Goal: Task Accomplishment & Management: Use online tool/utility

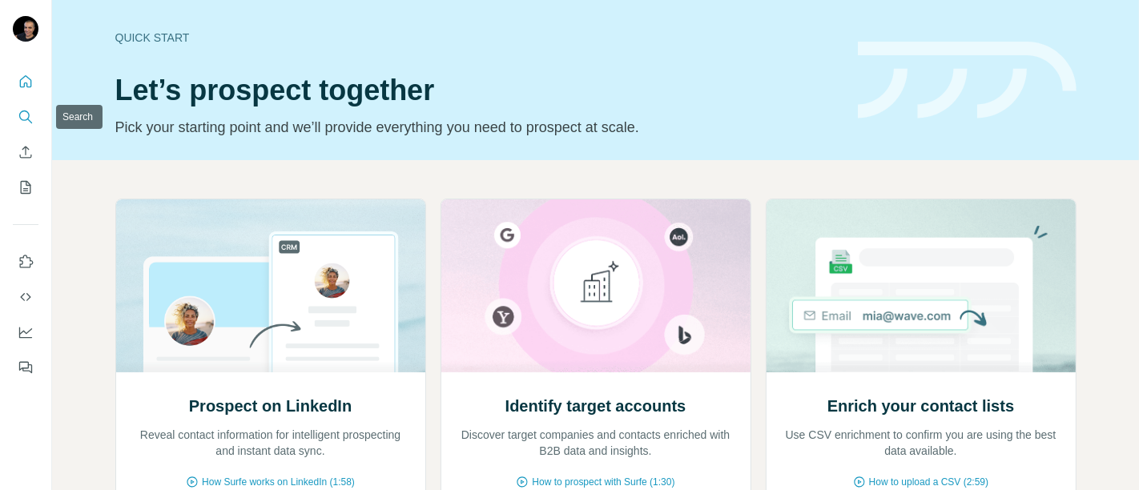
click at [31, 115] on icon "Search" at bounding box center [26, 117] width 16 height 16
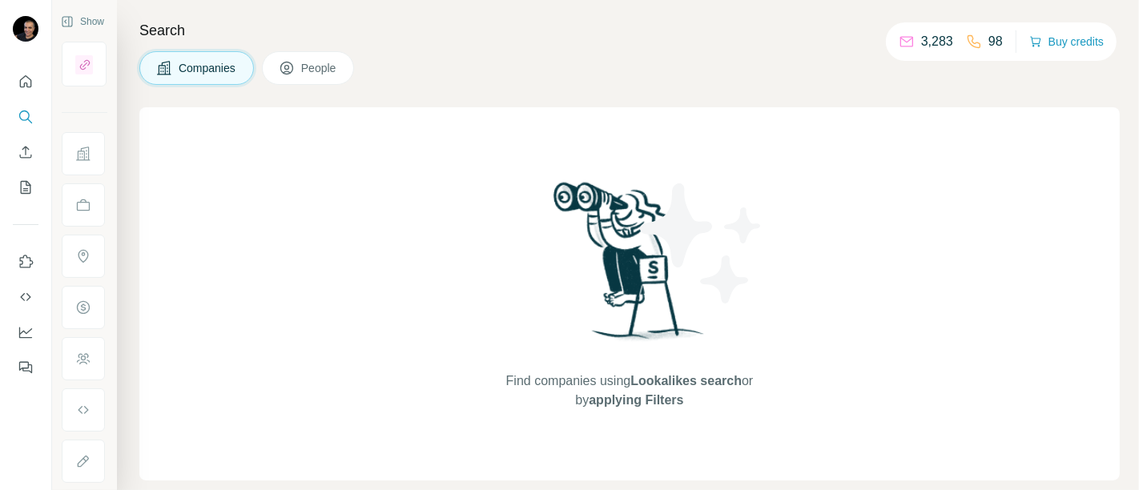
click at [327, 66] on span "People" at bounding box center [319, 68] width 37 height 16
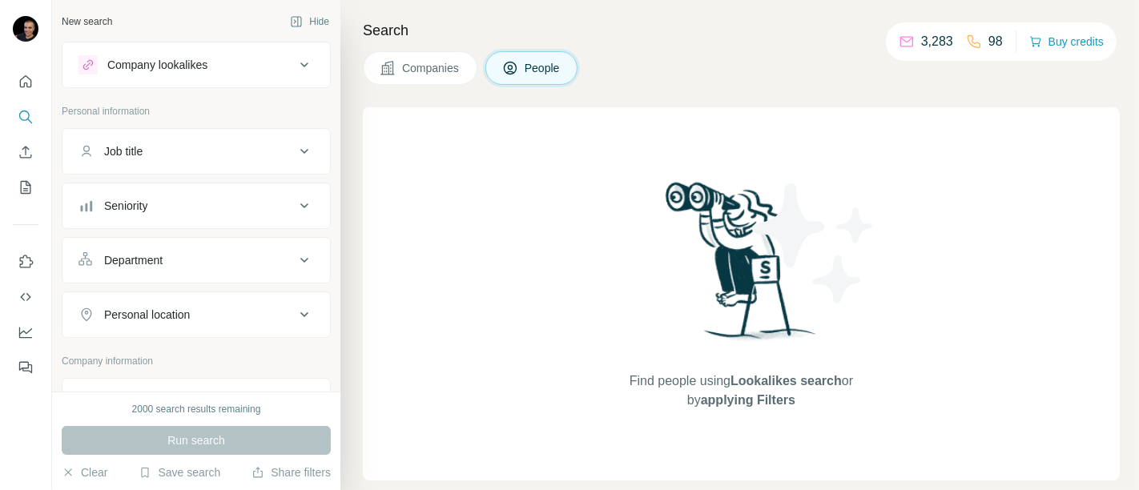
click at [244, 147] on div "Job title" at bounding box center [186, 151] width 216 height 16
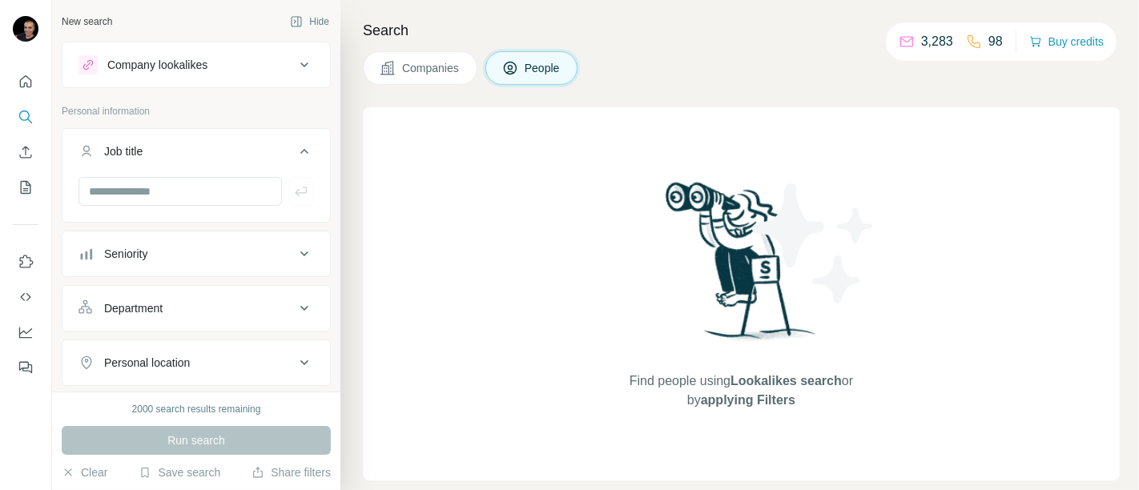
click at [178, 262] on button "Seniority" at bounding box center [195, 254] width 267 height 38
click at [86, 324] on icon at bounding box center [87, 324] width 19 height 19
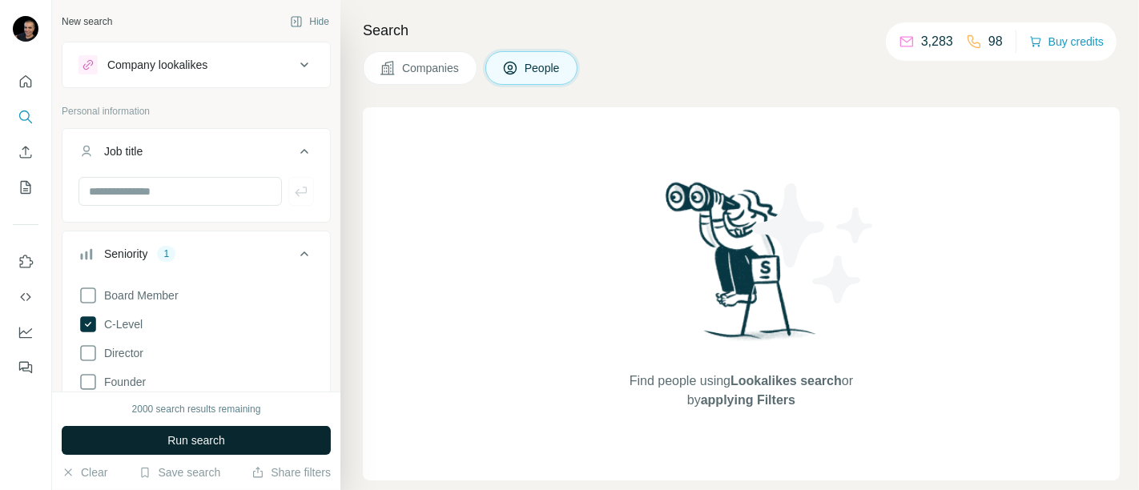
click at [233, 436] on button "Run search" at bounding box center [196, 440] width 269 height 29
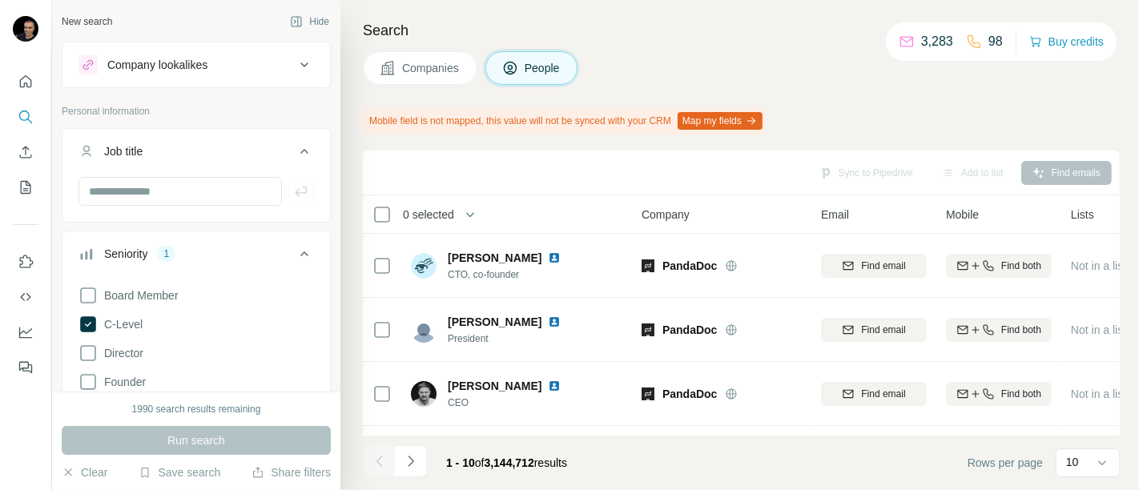
click at [295, 251] on icon at bounding box center [304, 253] width 19 height 19
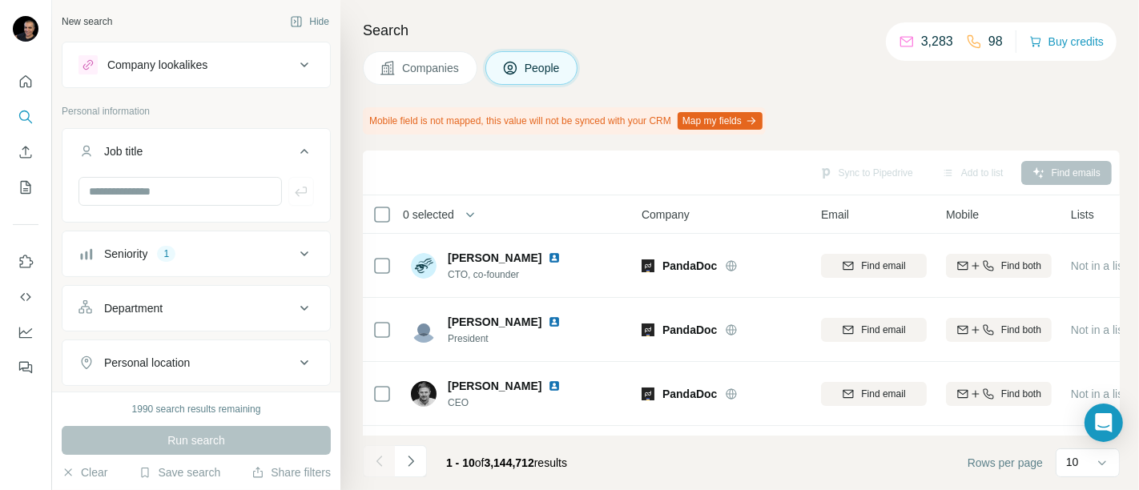
click at [300, 306] on icon at bounding box center [304, 308] width 8 height 5
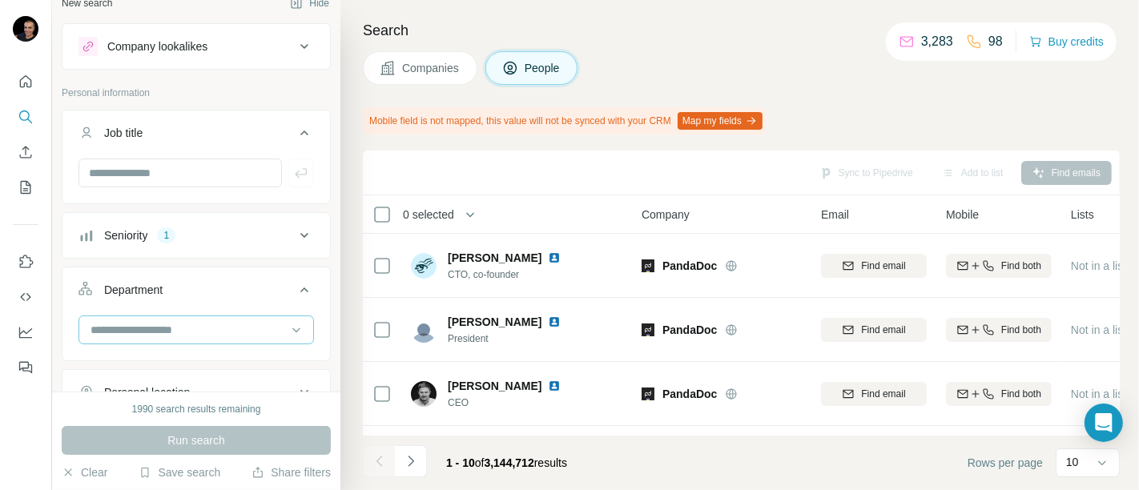
click at [231, 324] on input at bounding box center [188, 330] width 198 height 18
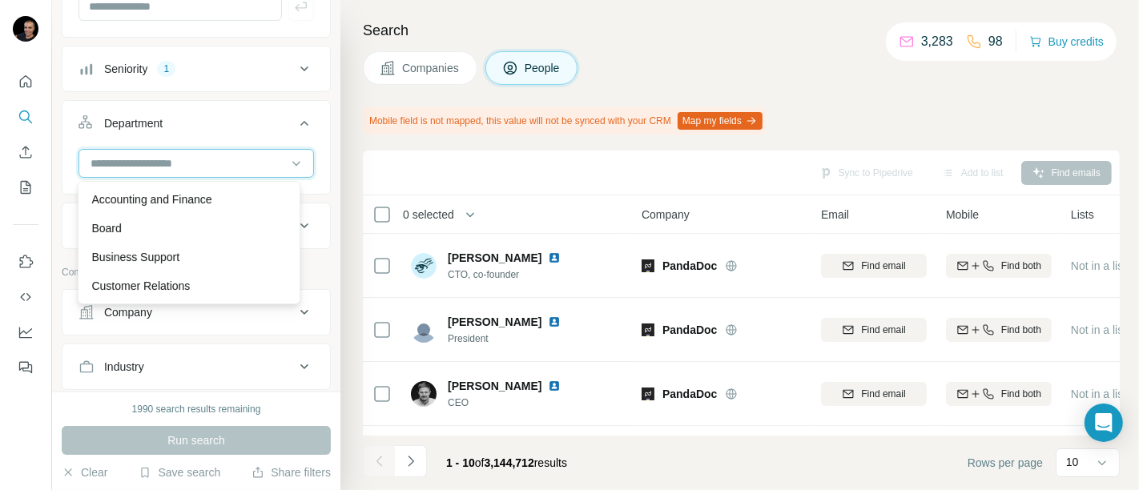
scroll to position [185, 0]
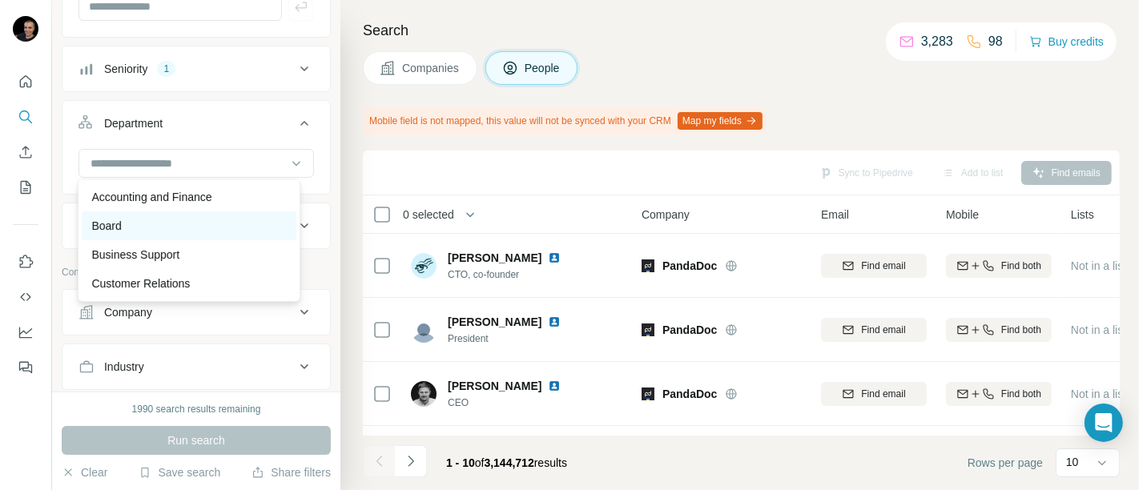
click at [108, 231] on p "Board" at bounding box center [106, 226] width 30 height 16
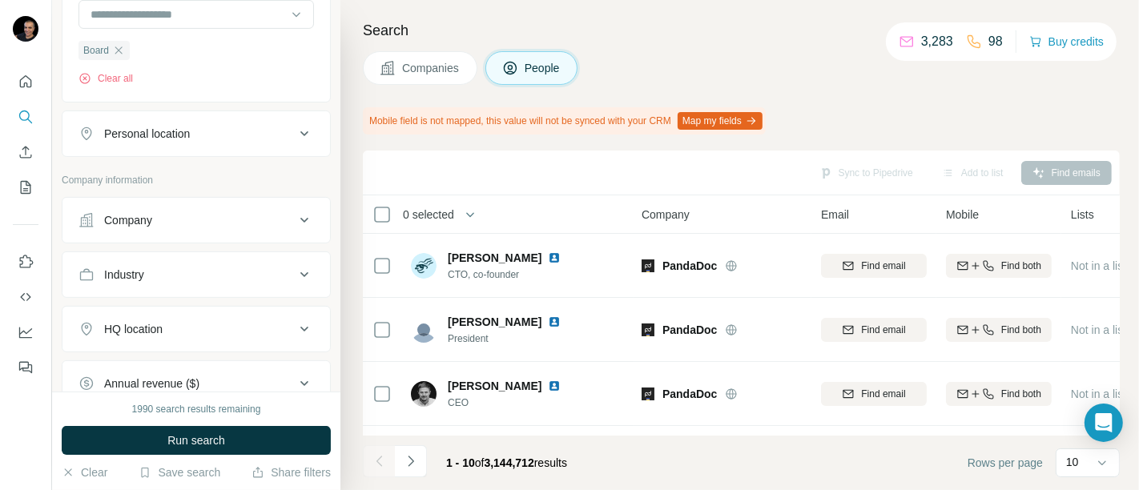
scroll to position [350, 0]
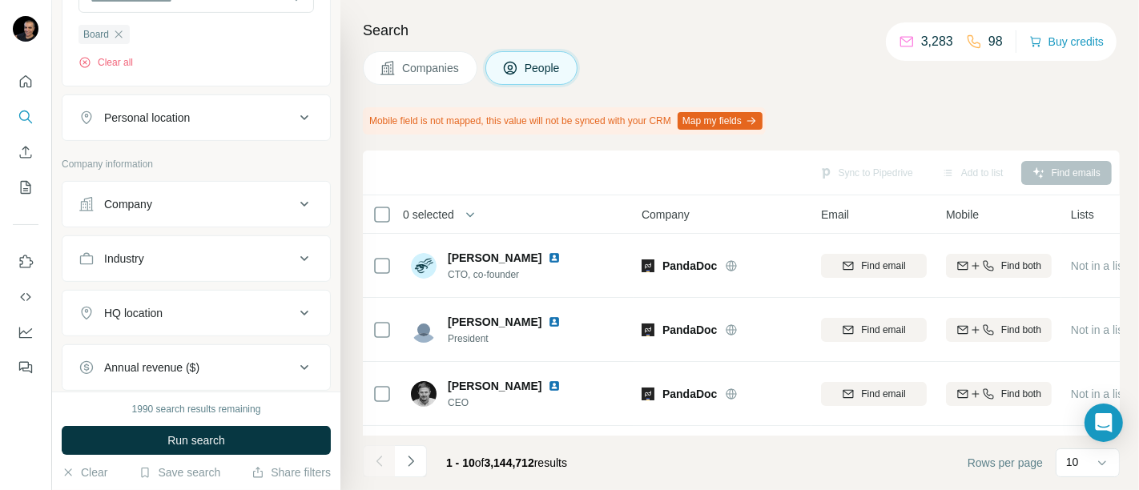
click at [296, 308] on icon at bounding box center [304, 313] width 19 height 19
click at [231, 355] on input "text" at bounding box center [195, 353] width 235 height 29
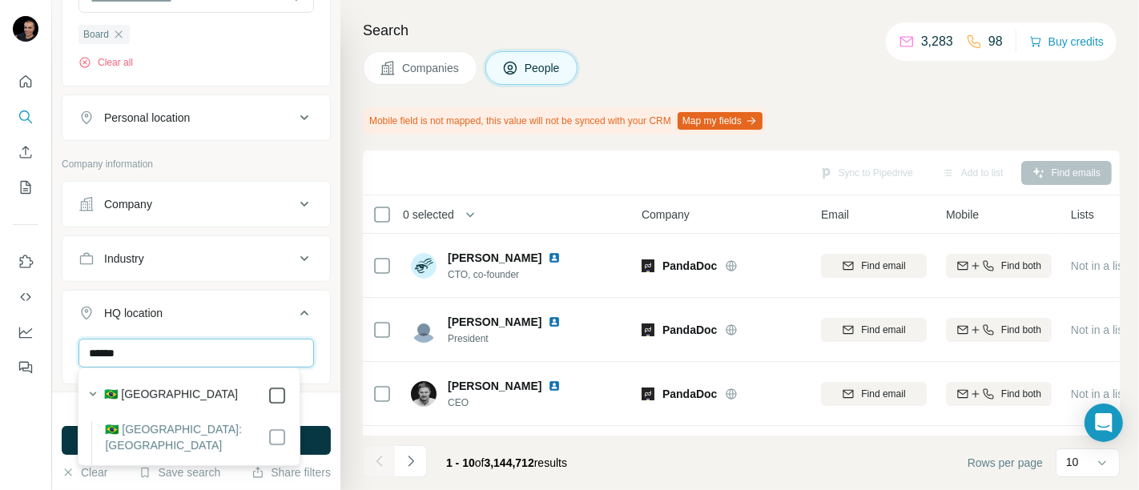
type input "******"
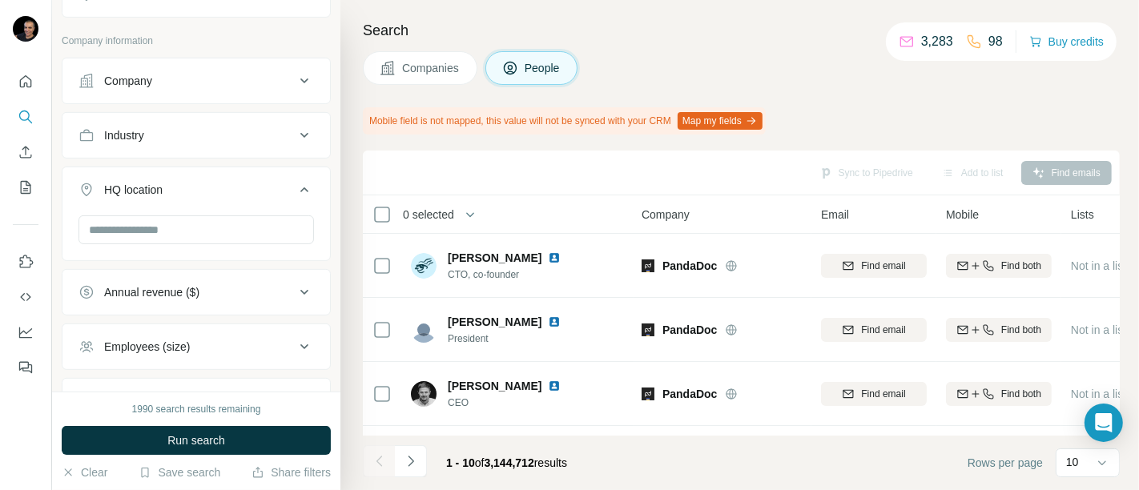
scroll to position [465, 0]
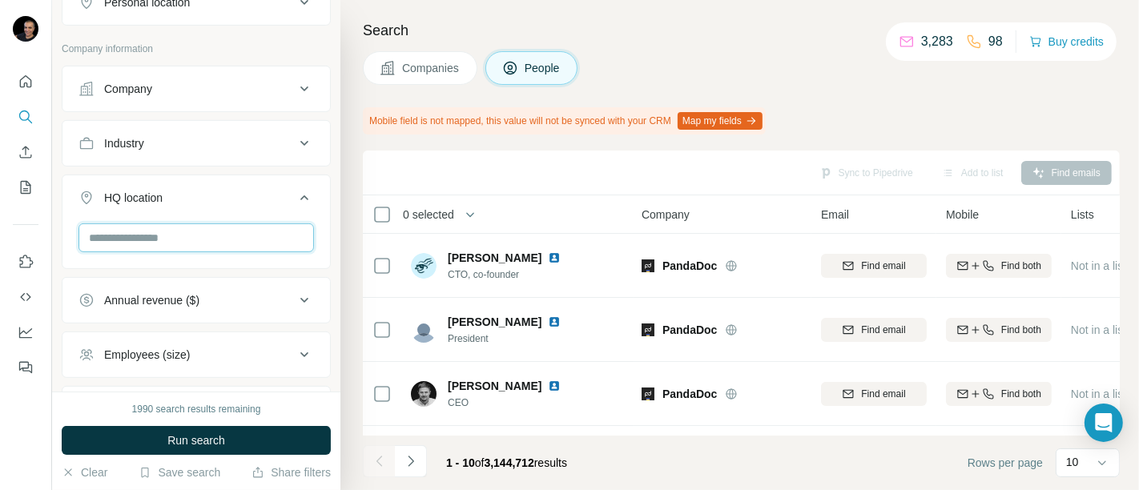
click at [231, 231] on input "text" at bounding box center [195, 237] width 235 height 29
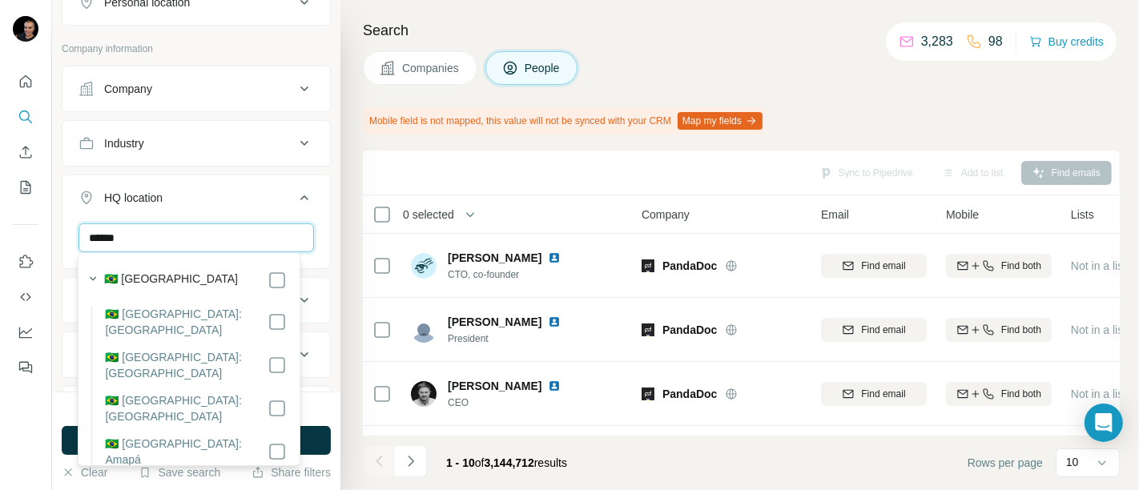
type input "******"
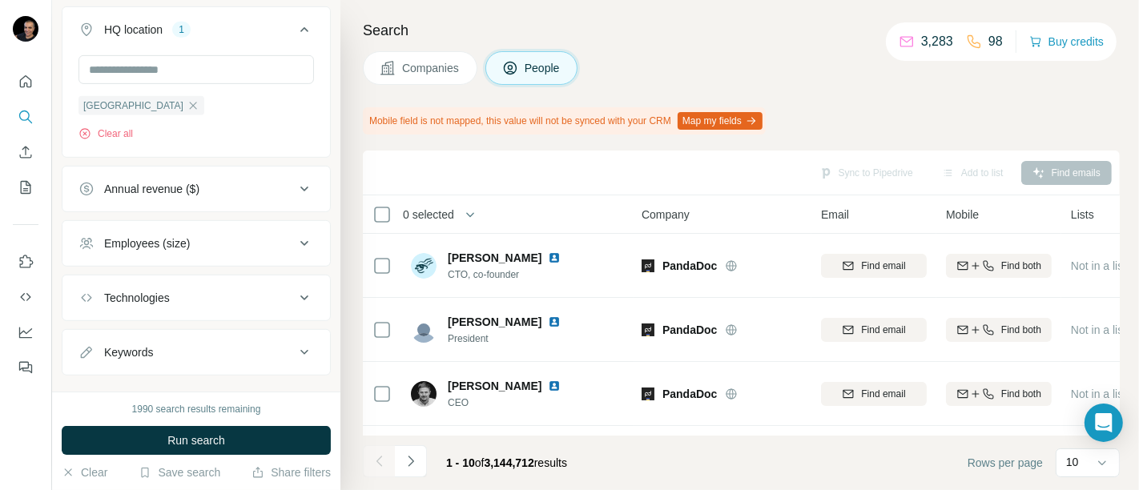
scroll to position [657, 0]
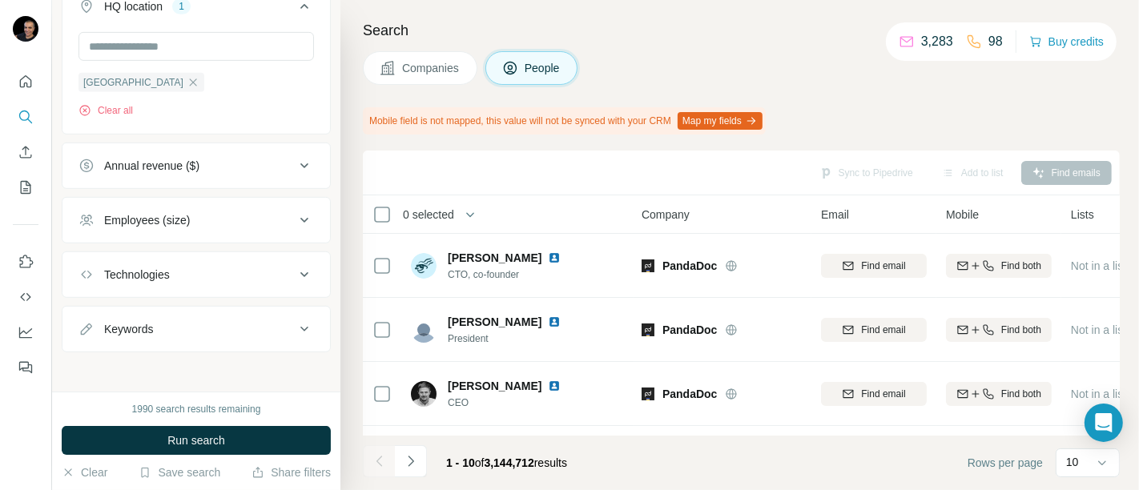
click at [322, 380] on div "New search Hide Company lookalikes Personal information Job title Seniority 1 D…" at bounding box center [196, 196] width 288 height 392
click at [199, 449] on button "Run search" at bounding box center [196, 440] width 269 height 29
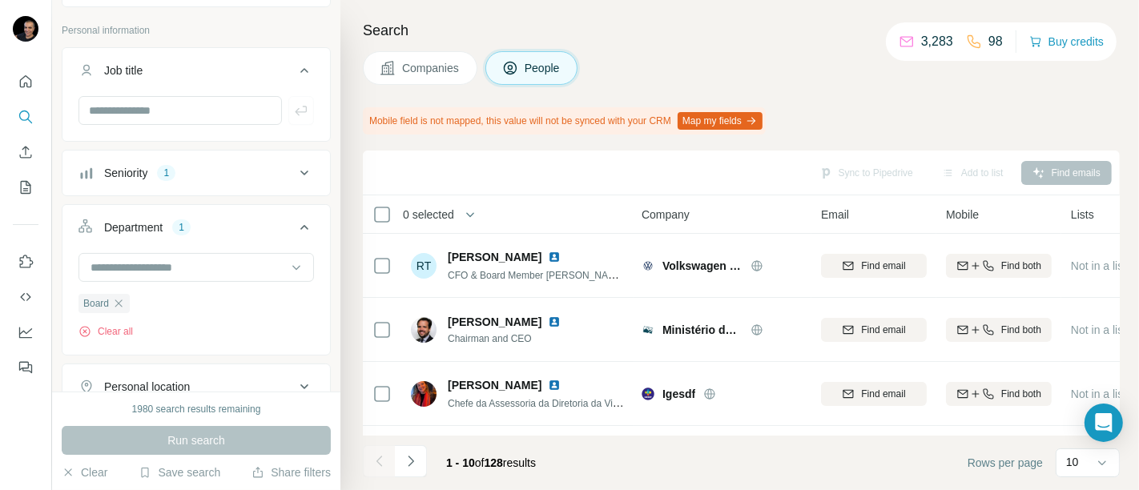
scroll to position [78, 0]
click at [120, 304] on icon "button" at bounding box center [118, 306] width 13 height 13
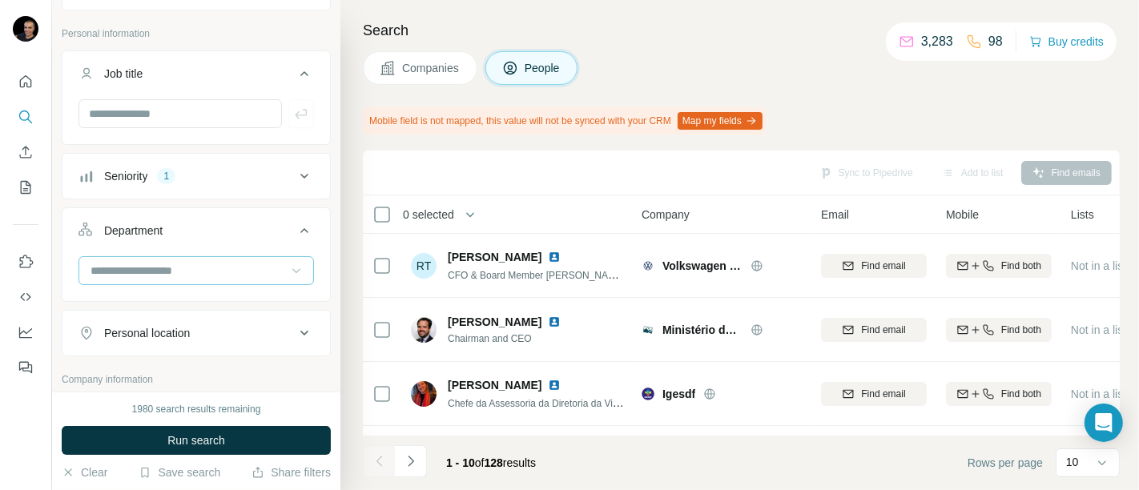
click at [288, 264] on icon at bounding box center [296, 271] width 16 height 16
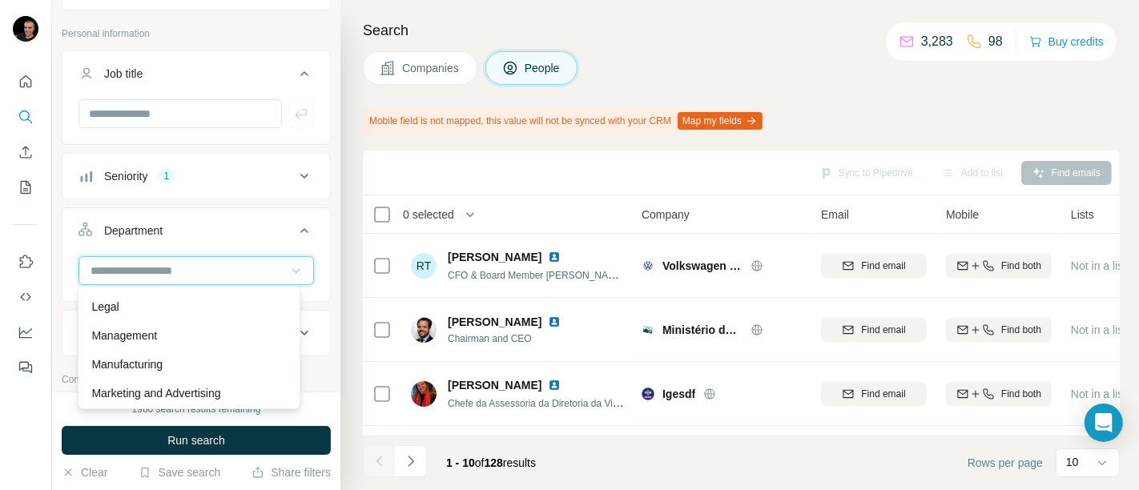
scroll to position [295, 0]
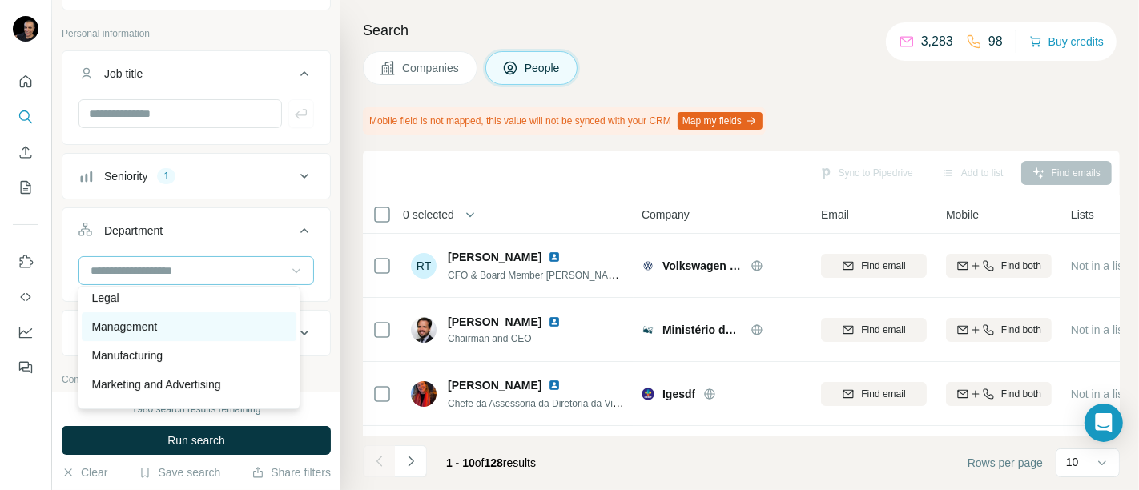
click at [155, 332] on p "Management" at bounding box center [124, 327] width 66 height 16
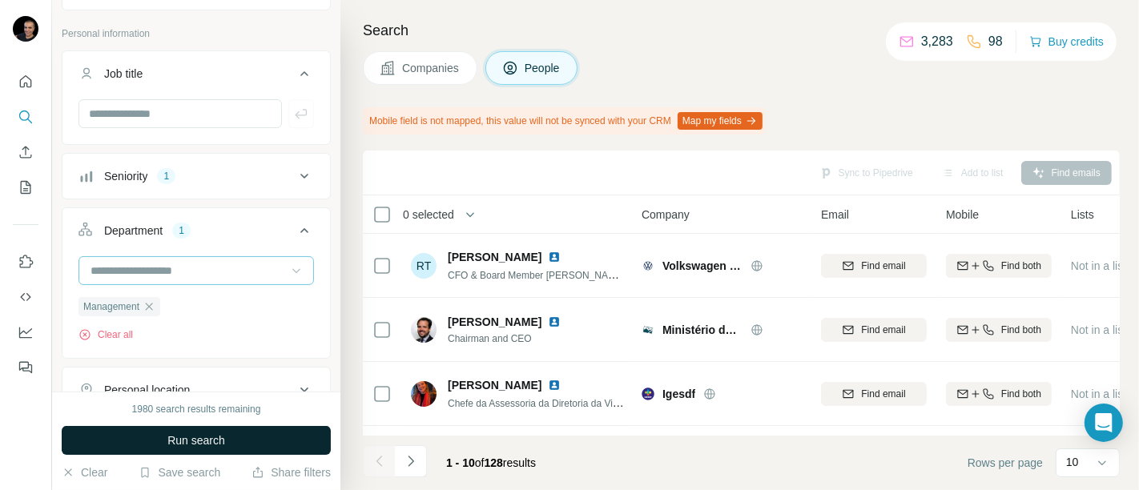
click at [240, 437] on button "Run search" at bounding box center [196, 440] width 269 height 29
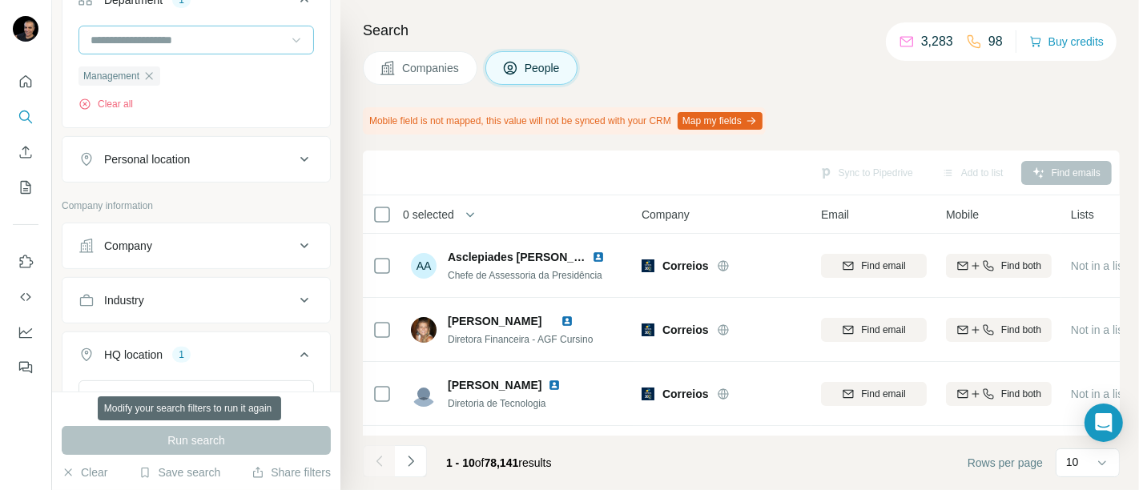
scroll to position [322, 0]
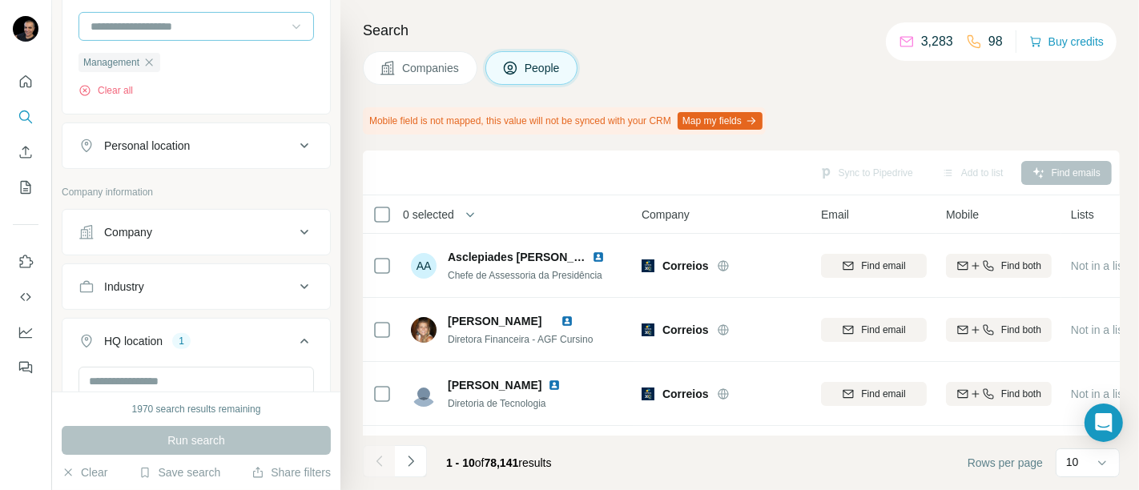
click at [295, 227] on icon at bounding box center [304, 232] width 19 height 19
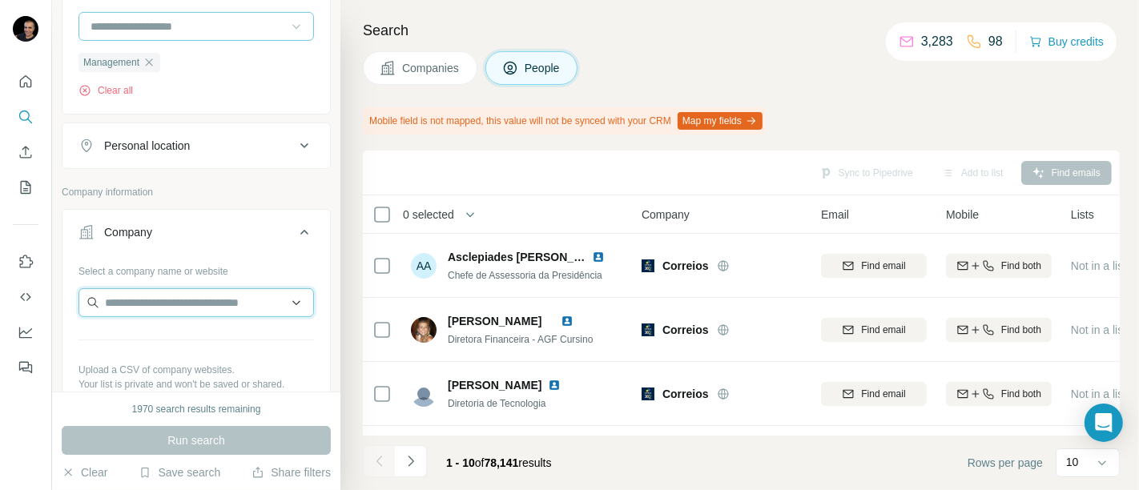
click at [231, 299] on input "text" at bounding box center [195, 302] width 235 height 29
click at [217, 304] on input "text" at bounding box center [195, 302] width 235 height 29
click at [297, 225] on icon at bounding box center [304, 232] width 19 height 19
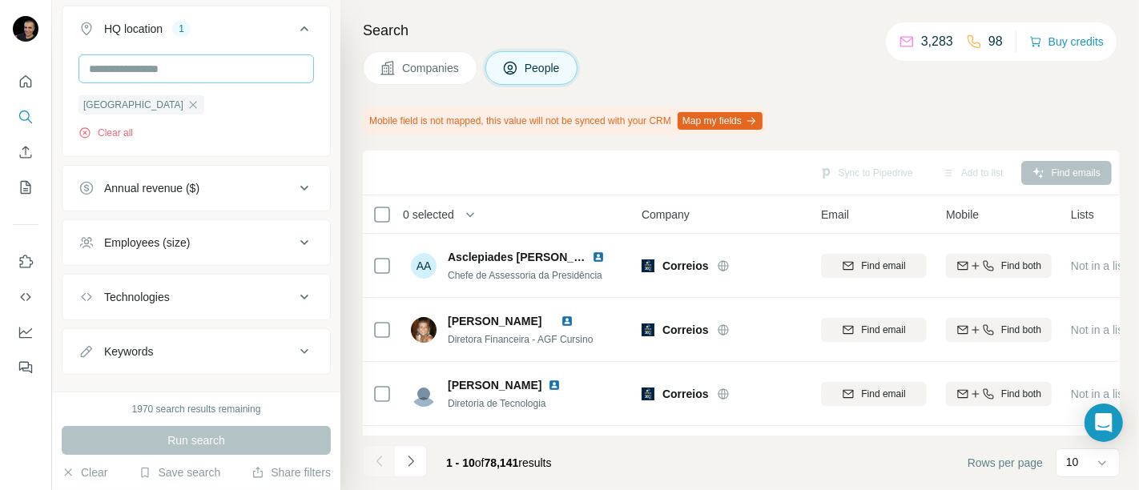
scroll to position [638, 0]
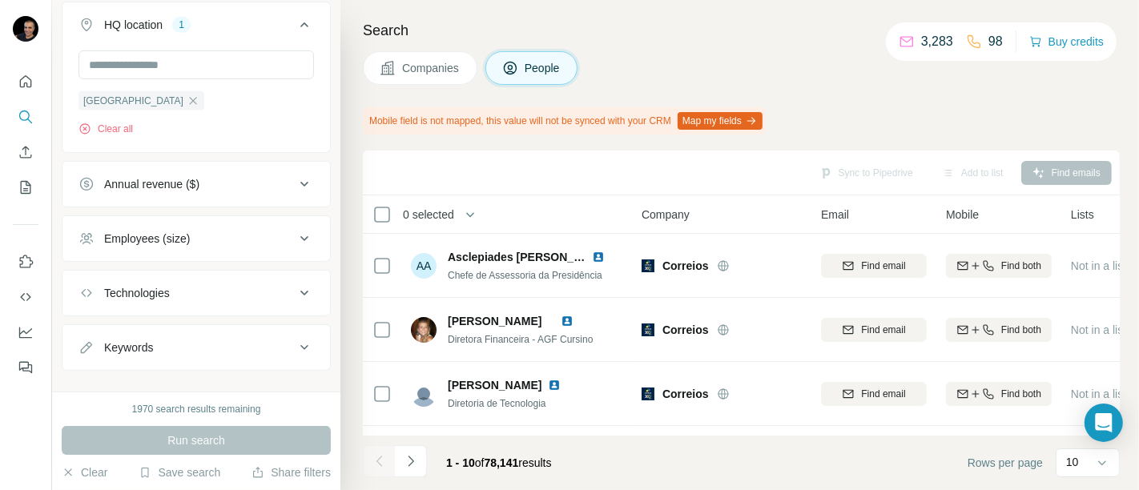
click at [295, 176] on icon at bounding box center [304, 184] width 19 height 19
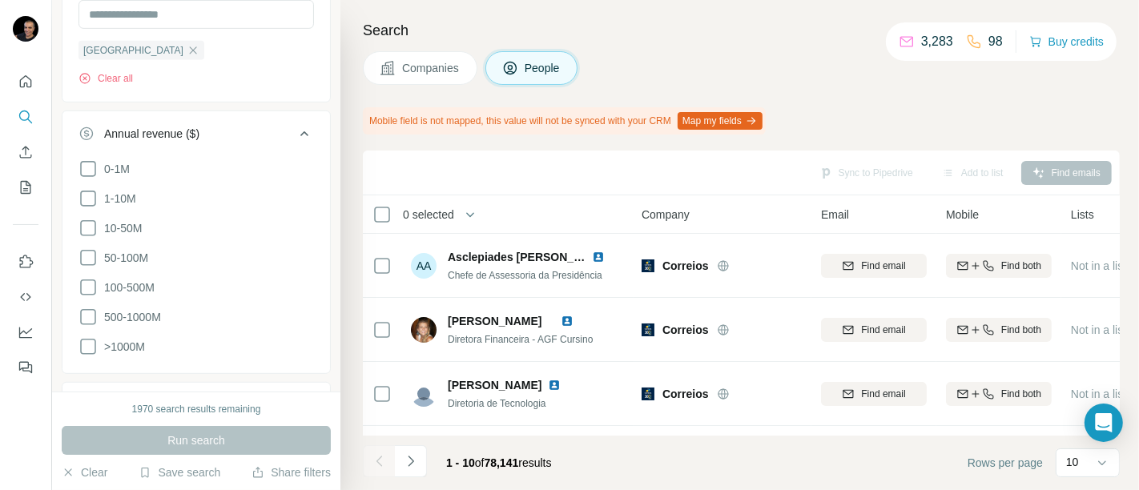
scroll to position [695, 0]
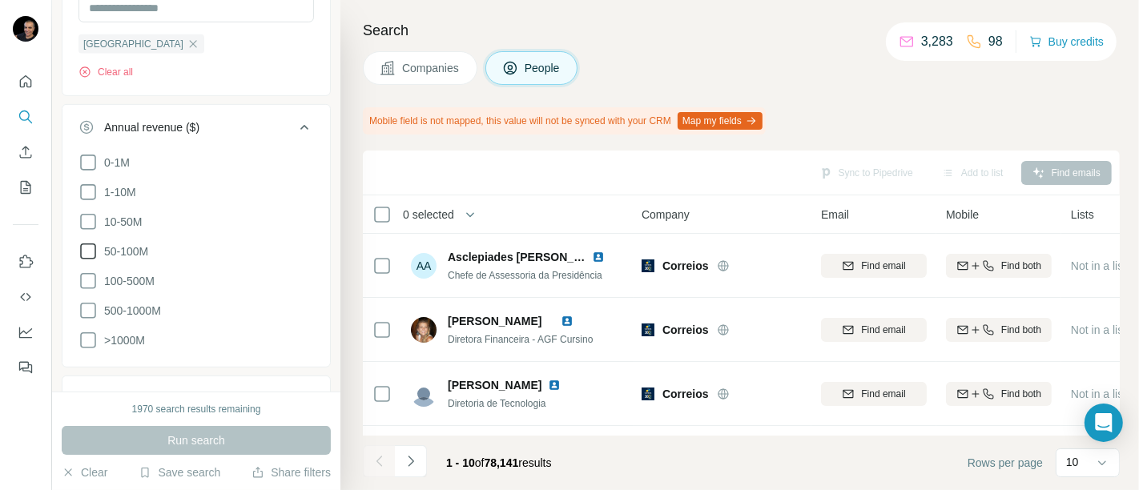
click at [90, 242] on icon at bounding box center [87, 251] width 19 height 19
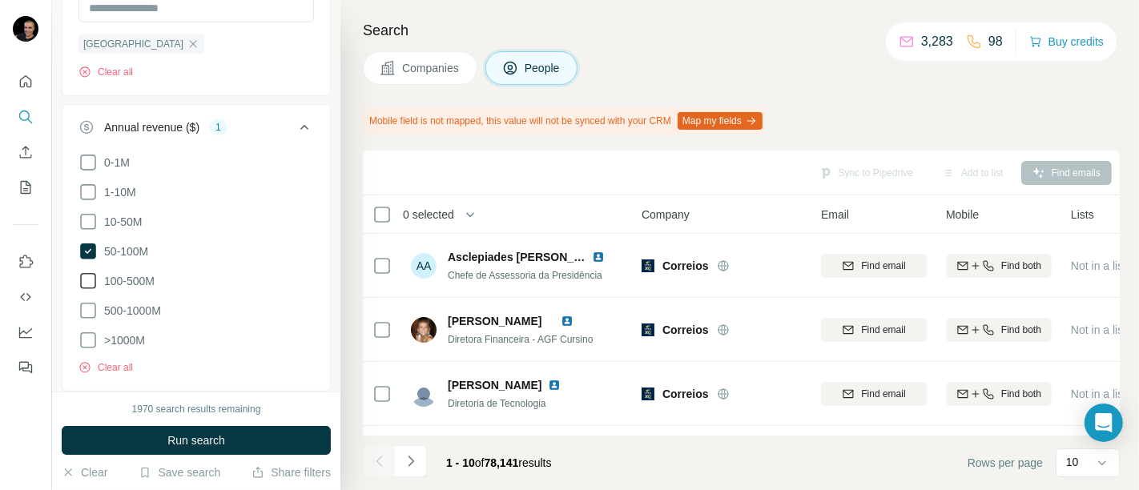
click at [86, 274] on icon at bounding box center [87, 280] width 19 height 19
click at [231, 436] on button "Run search" at bounding box center [196, 440] width 269 height 29
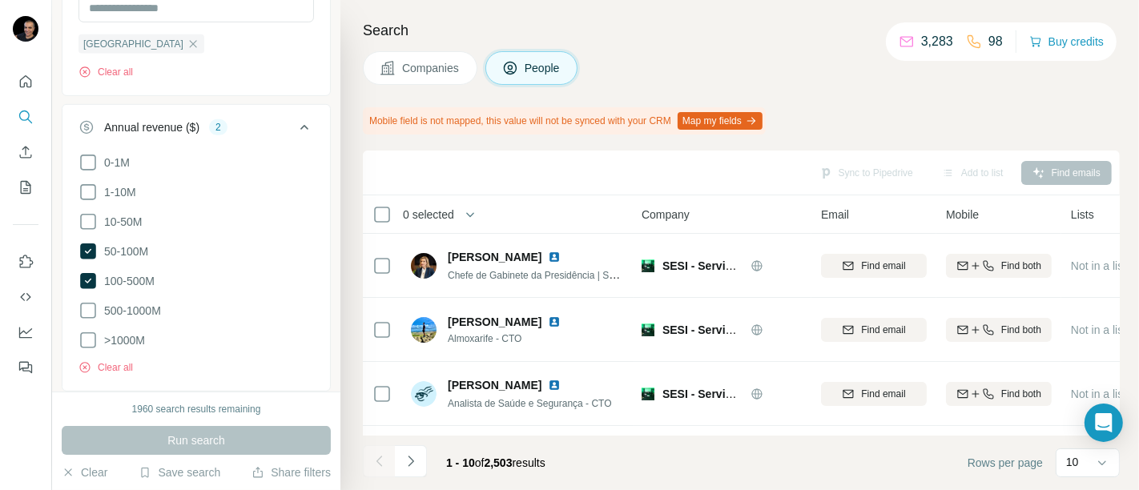
click at [295, 119] on icon at bounding box center [304, 127] width 19 height 19
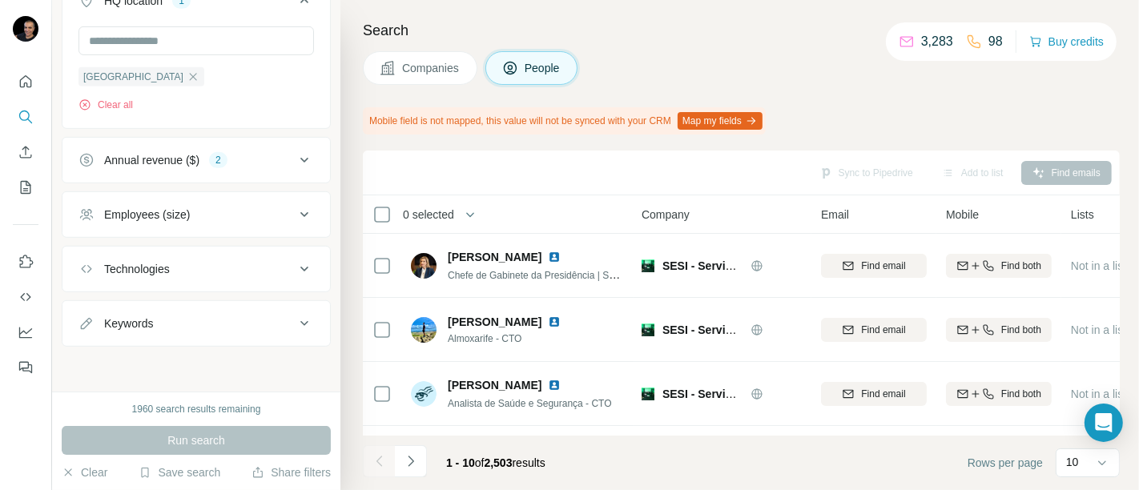
scroll to position [657, 0]
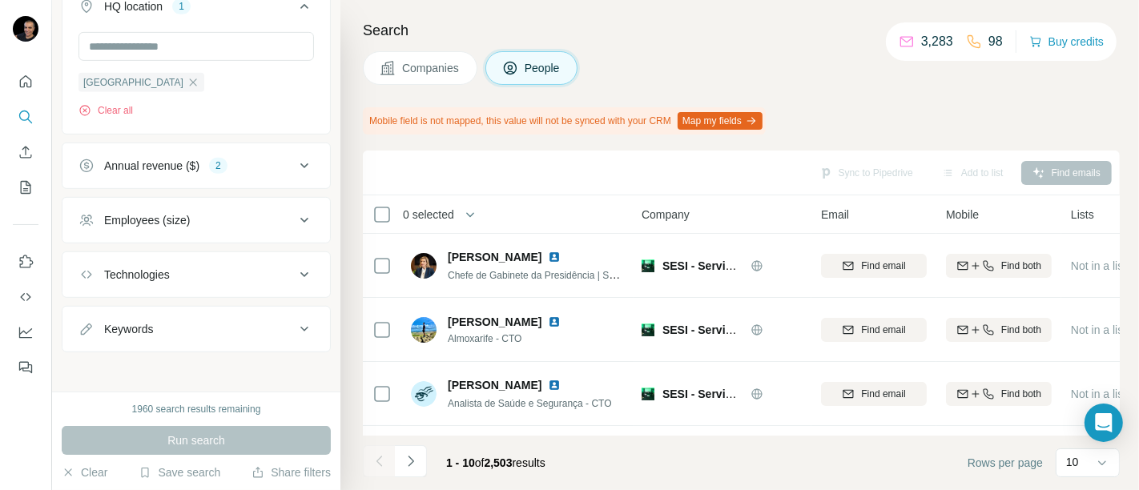
click at [278, 218] on div "Employees (size)" at bounding box center [186, 220] width 216 height 16
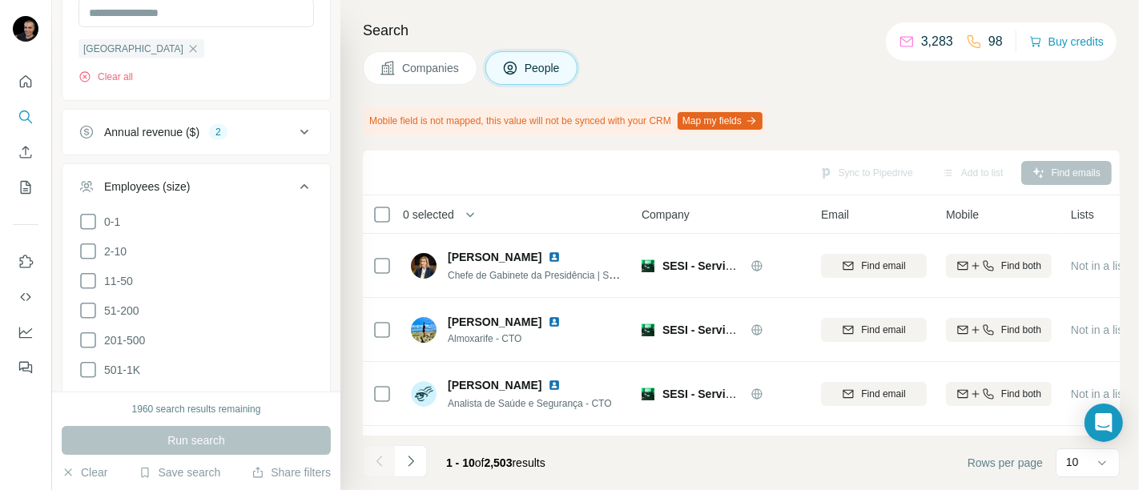
scroll to position [695, 0]
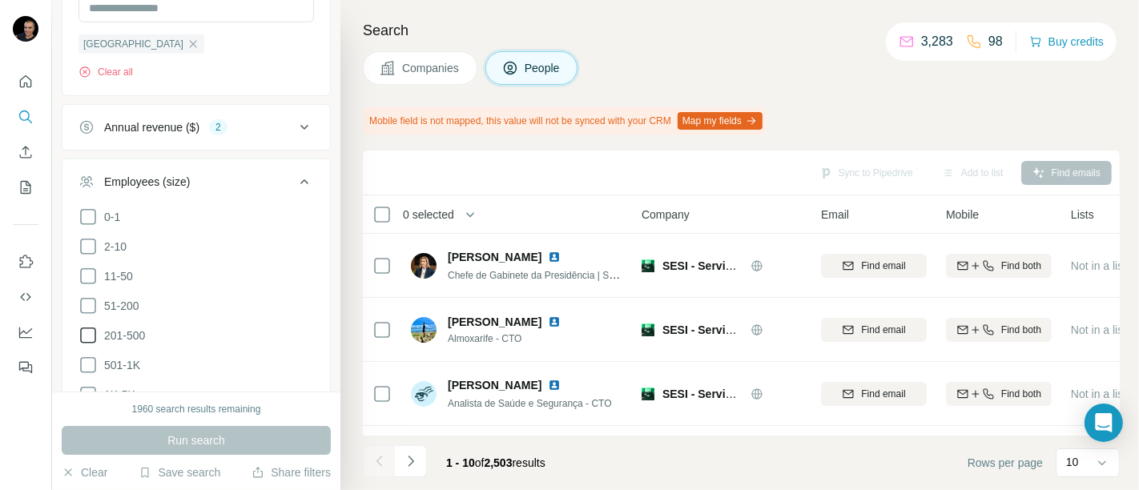
click at [89, 327] on icon at bounding box center [87, 335] width 19 height 19
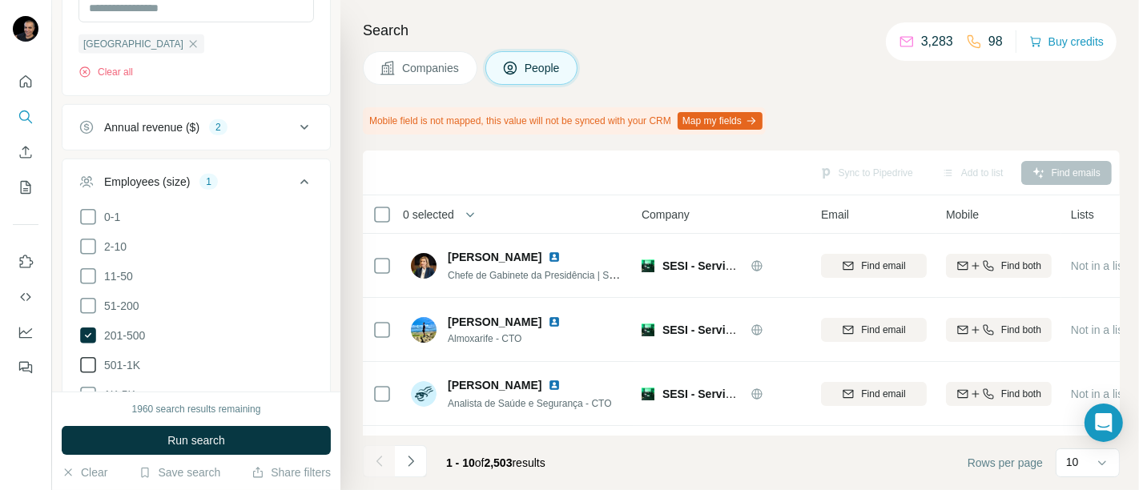
click at [90, 356] on icon at bounding box center [87, 365] width 19 height 19
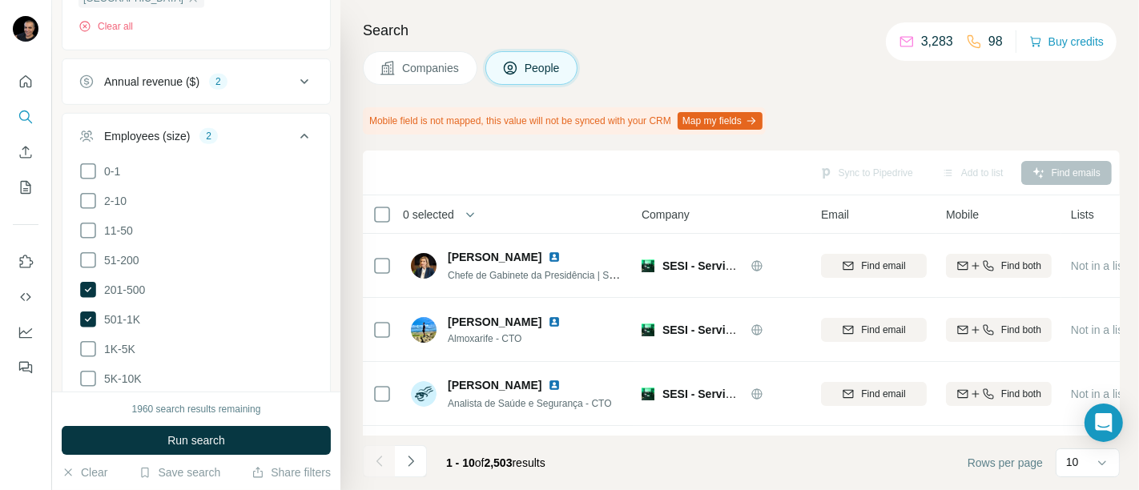
scroll to position [744, 0]
click at [94, 336] on icon at bounding box center [87, 345] width 19 height 19
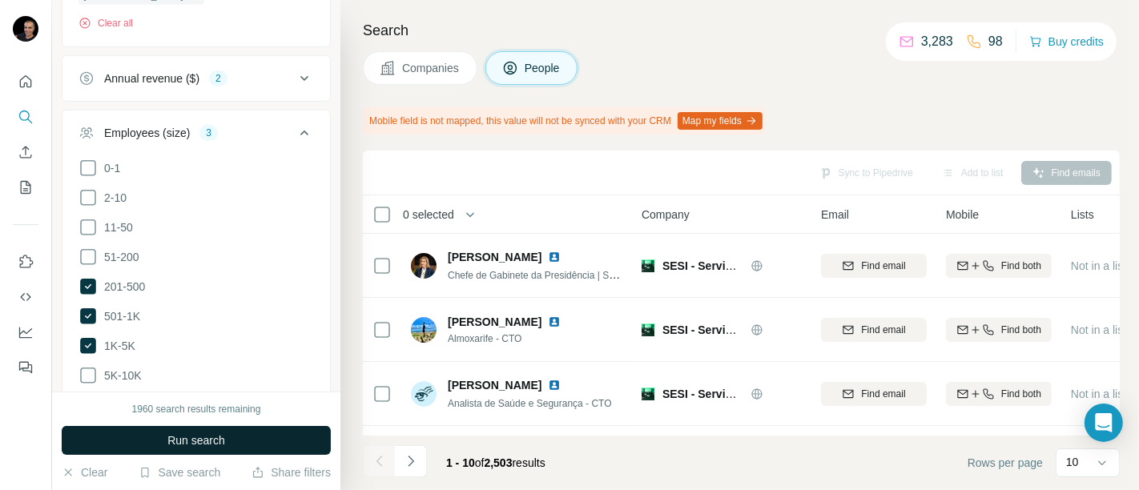
click at [249, 444] on button "Run search" at bounding box center [196, 440] width 269 height 29
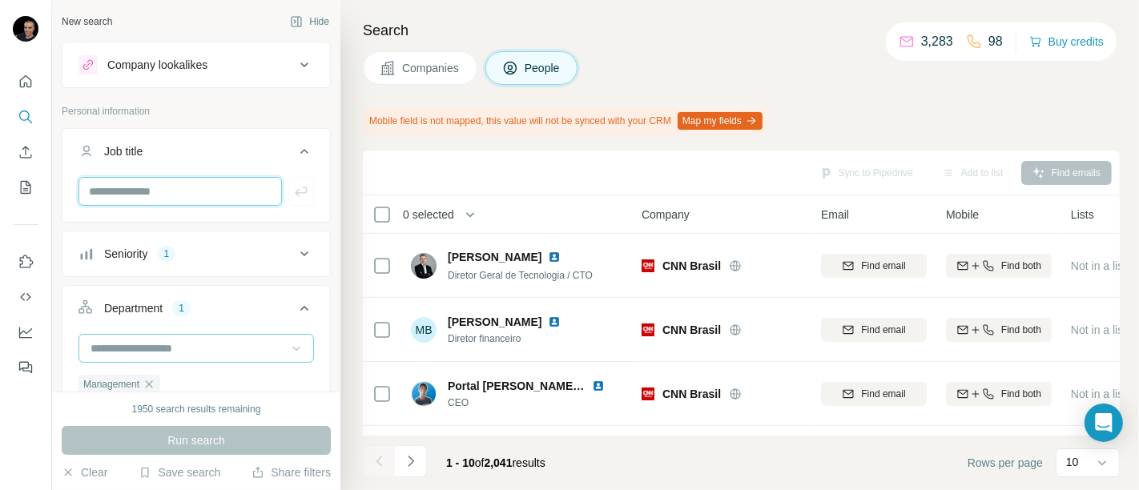
click at [224, 187] on input "text" at bounding box center [179, 191] width 203 height 29
click at [228, 143] on div "Job title" at bounding box center [186, 151] width 216 height 16
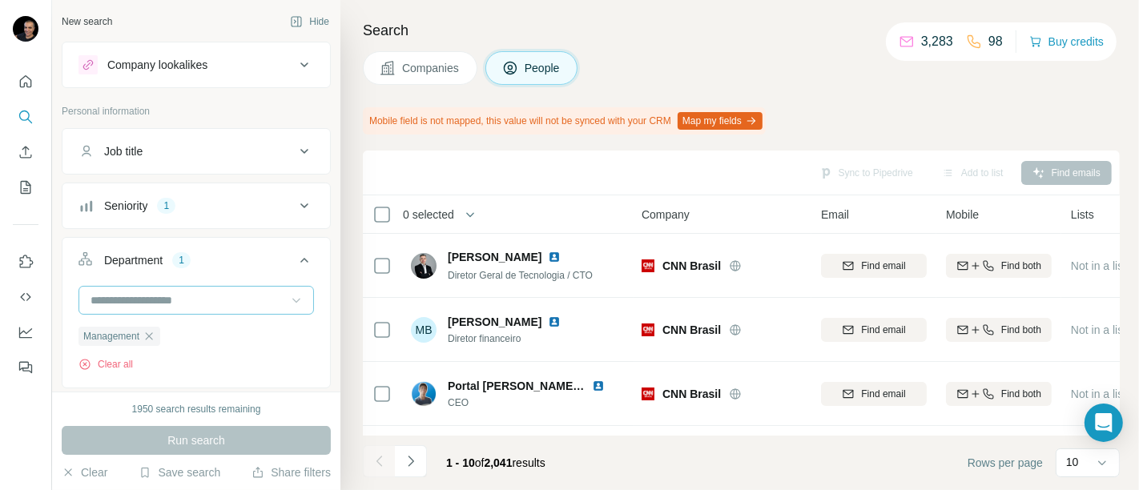
click at [295, 202] on icon at bounding box center [304, 205] width 19 height 19
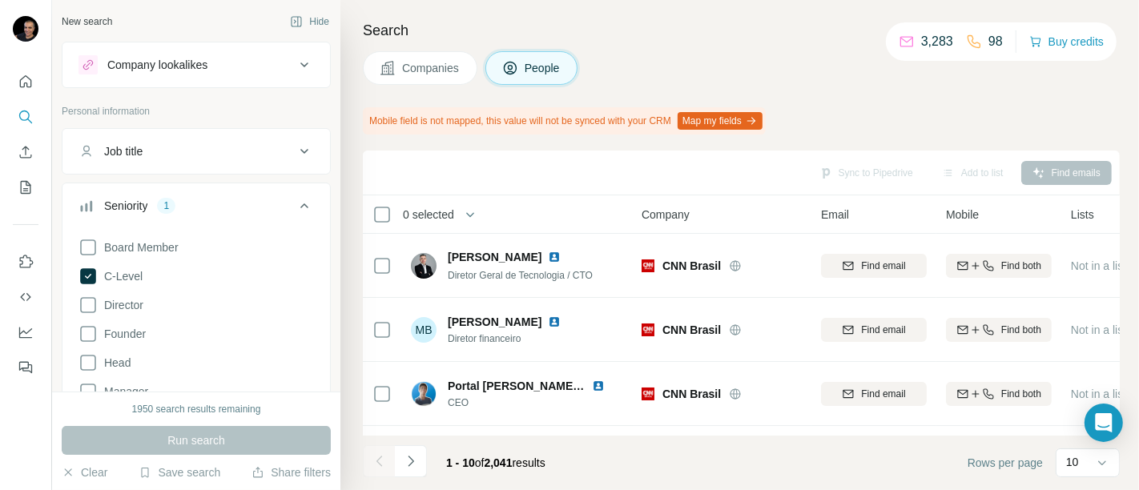
click at [251, 104] on p "Personal information" at bounding box center [196, 111] width 269 height 14
click at [473, 216] on icon "button" at bounding box center [470, 215] width 16 height 16
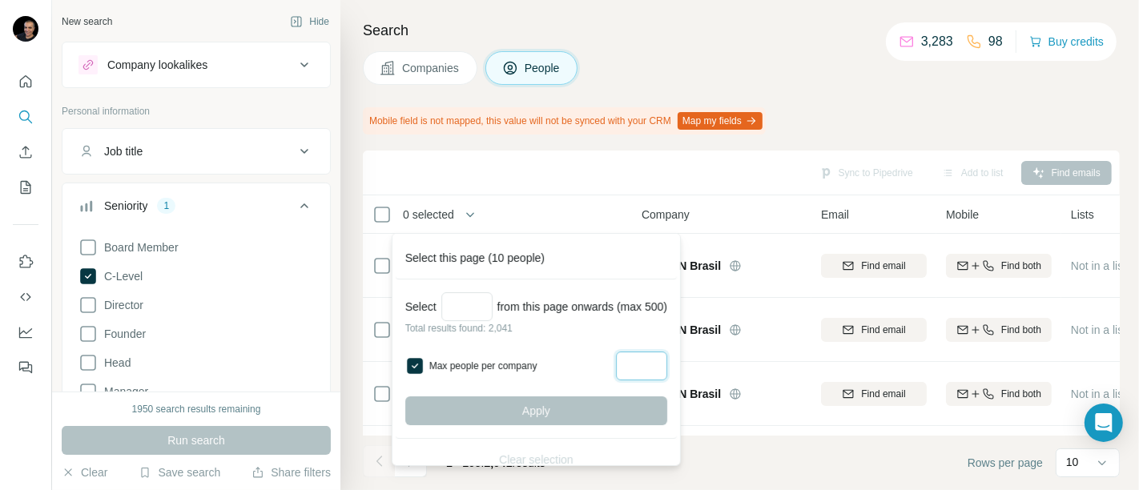
click at [654, 364] on input "Max people per company" at bounding box center [641, 366] width 51 height 29
type input "*"
click at [481, 305] on input "Select a number (up to 500)" at bounding box center [466, 306] width 51 height 29
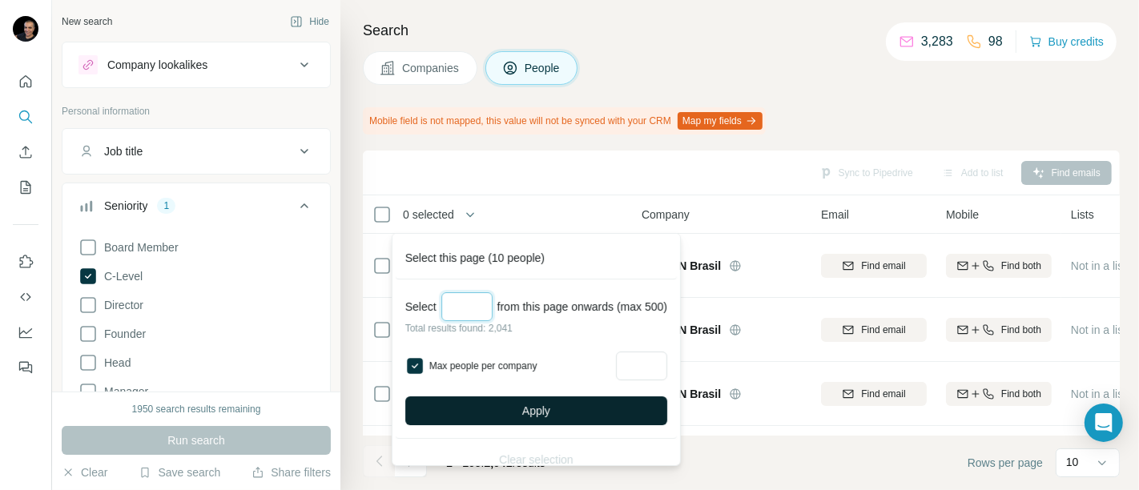
type input "**"
click at [588, 414] on button "Apply" at bounding box center [536, 410] width 262 height 29
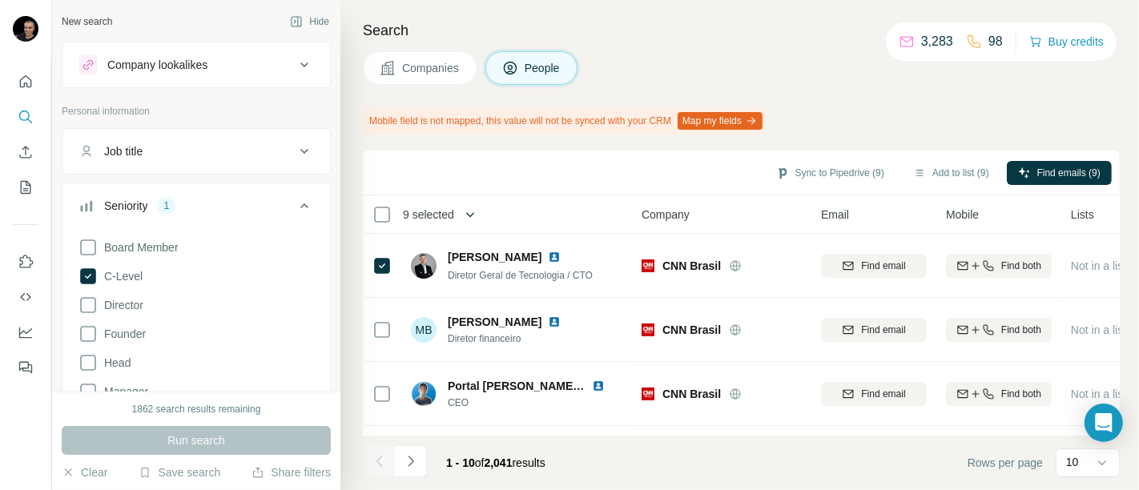
click at [478, 211] on icon "button" at bounding box center [470, 215] width 16 height 16
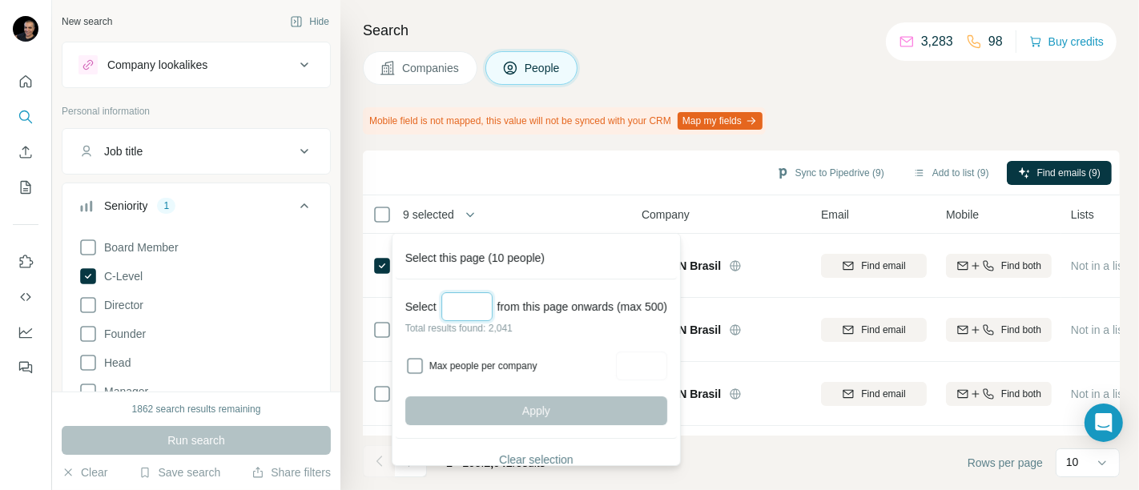
click at [451, 314] on input "Select a number (up to 500)" at bounding box center [466, 306] width 51 height 29
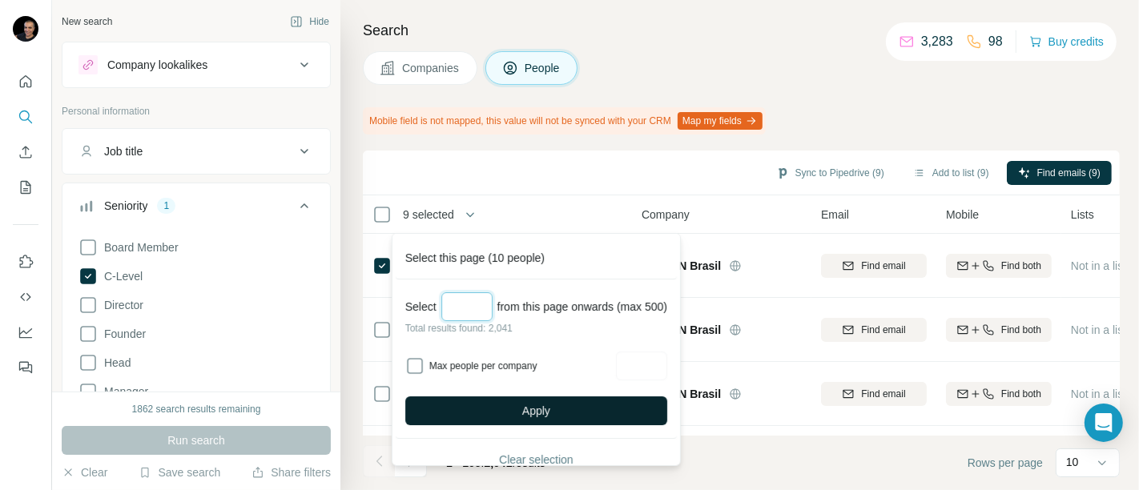
type input "**"
click at [597, 404] on button "Apply" at bounding box center [536, 410] width 262 height 29
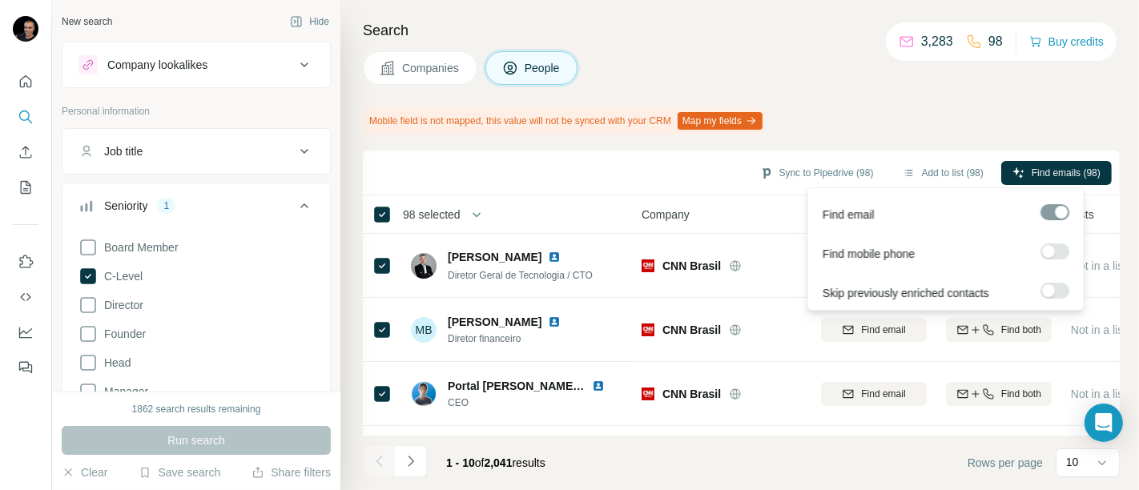
click at [1054, 250] on label at bounding box center [1054, 251] width 29 height 16
click at [1100, 166] on span "Find emails & mobiles (98)" at bounding box center [1044, 173] width 114 height 14
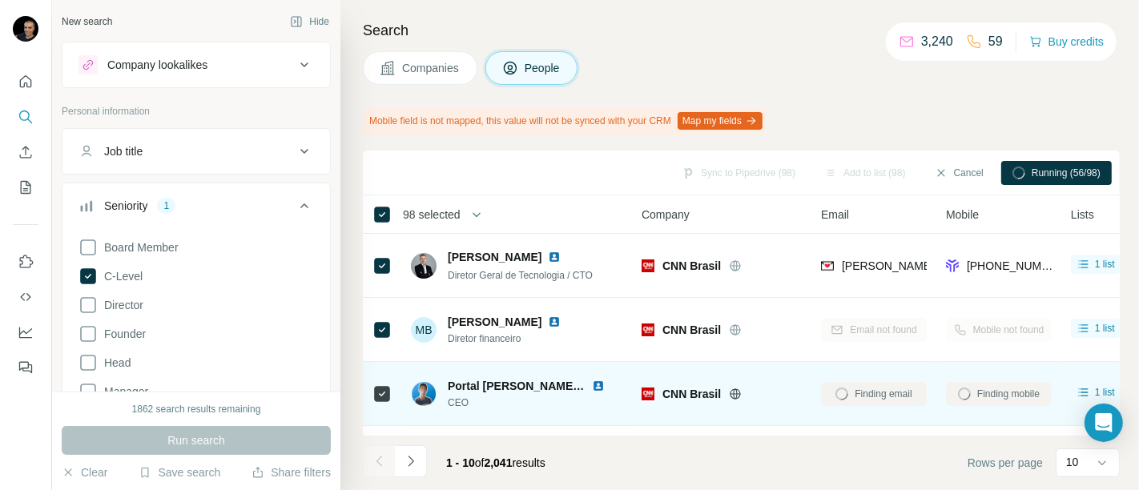
click at [789, 393] on div "CNN Brasil" at bounding box center [731, 394] width 139 height 16
click at [789, 375] on div "CNN Brasil" at bounding box center [721, 394] width 160 height 44
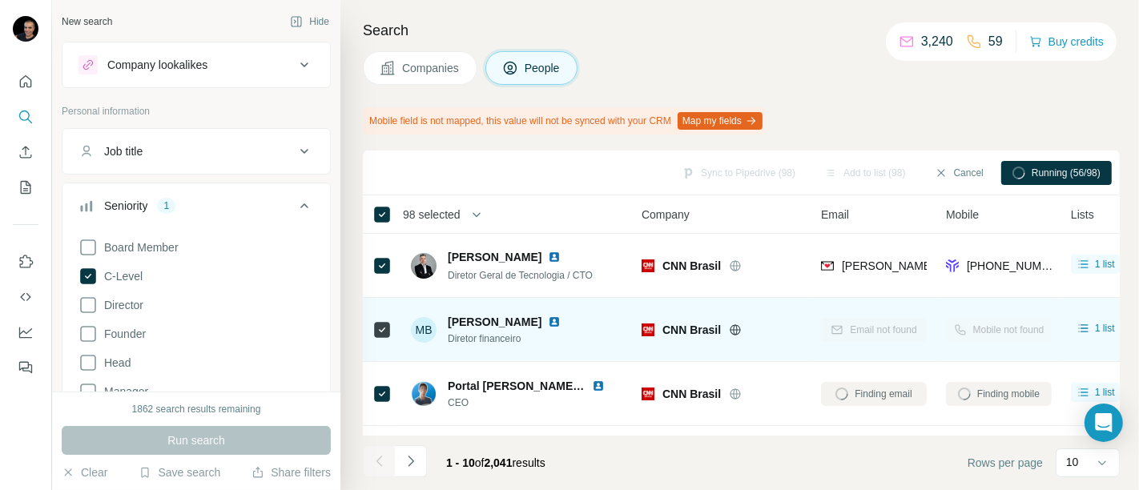
click at [791, 357] on td "CNN Brasil" at bounding box center [721, 330] width 179 height 64
click at [793, 338] on div "CNN Brasil" at bounding box center [721, 330] width 160 height 44
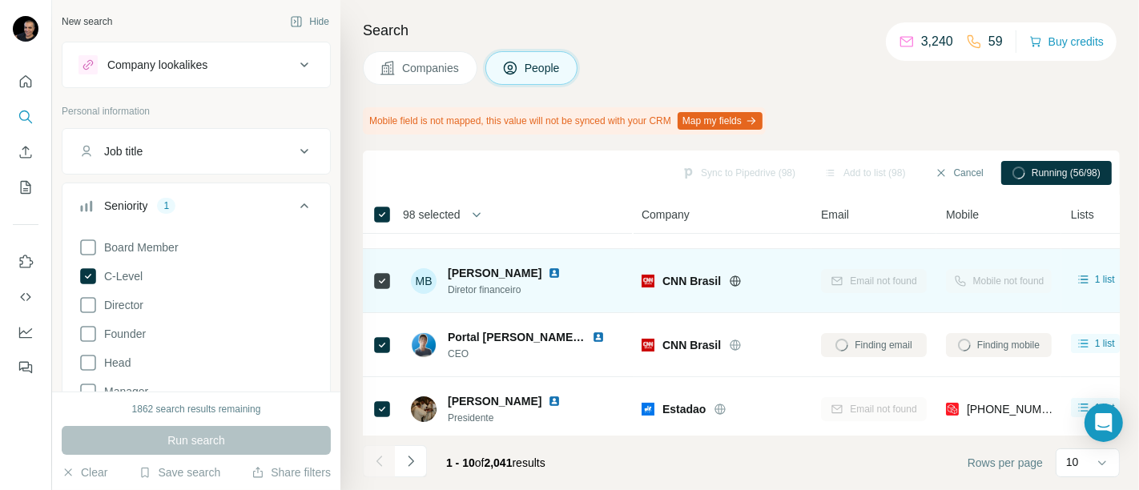
scroll to position [51, 0]
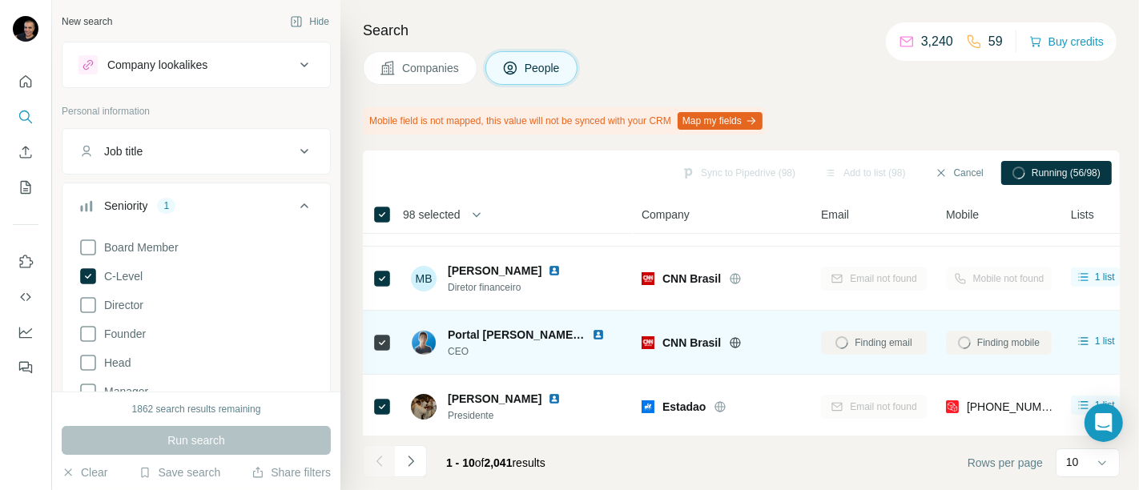
click at [796, 356] on div "CNN Brasil" at bounding box center [721, 342] width 160 height 44
click at [797, 336] on div "CNN Brasil" at bounding box center [731, 343] width 139 height 16
click at [796, 320] on div "CNN Brasil" at bounding box center [721, 342] width 160 height 44
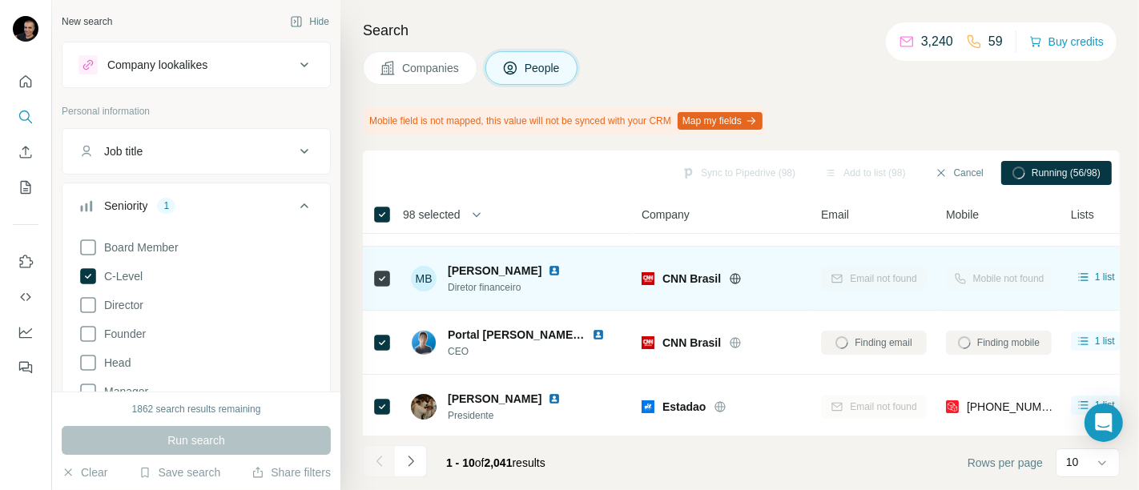
click at [798, 304] on td "CNN Brasil" at bounding box center [721, 279] width 179 height 64
click at [799, 282] on div "CNN Brasil" at bounding box center [731, 279] width 139 height 16
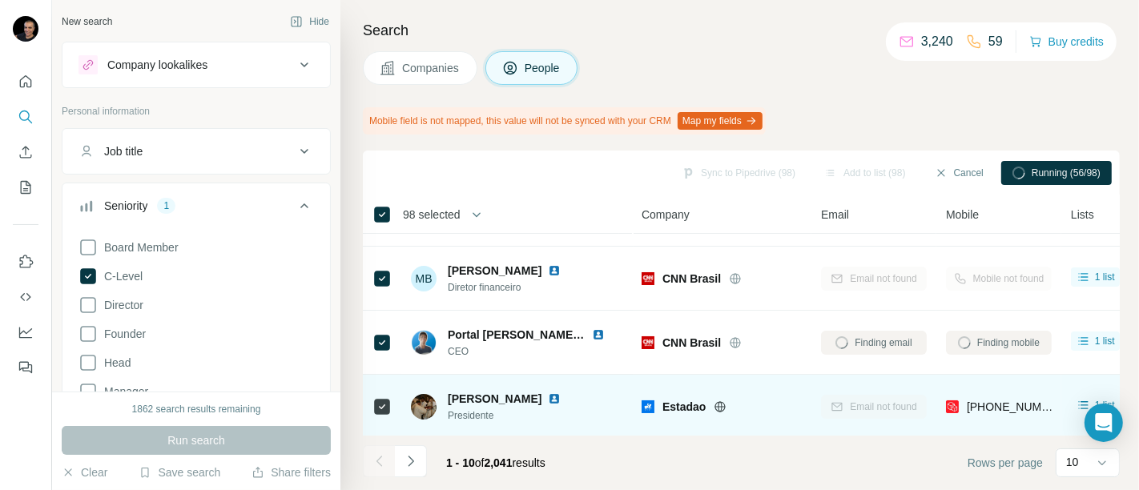
click at [781, 381] on td "Estadao" at bounding box center [721, 407] width 179 height 64
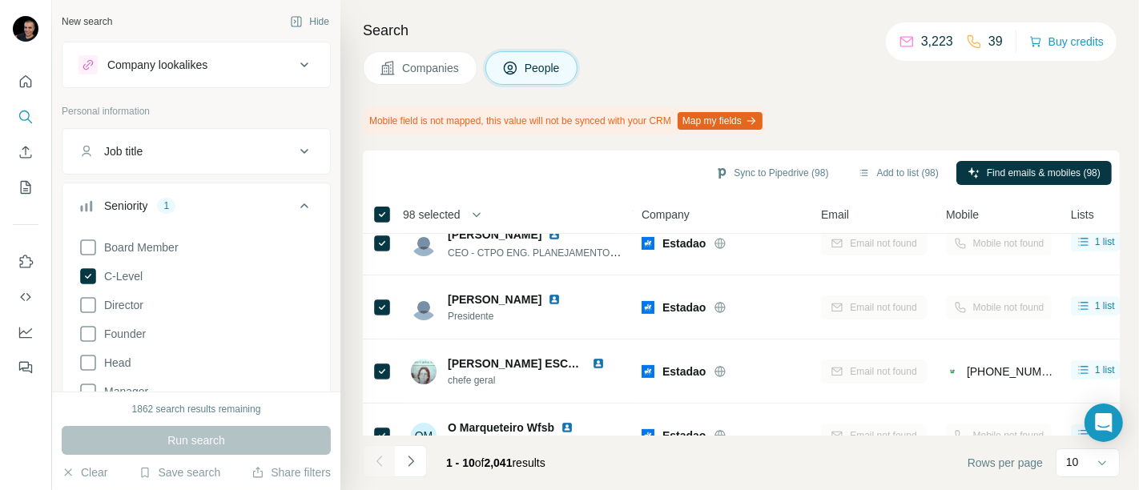
scroll to position [446, 0]
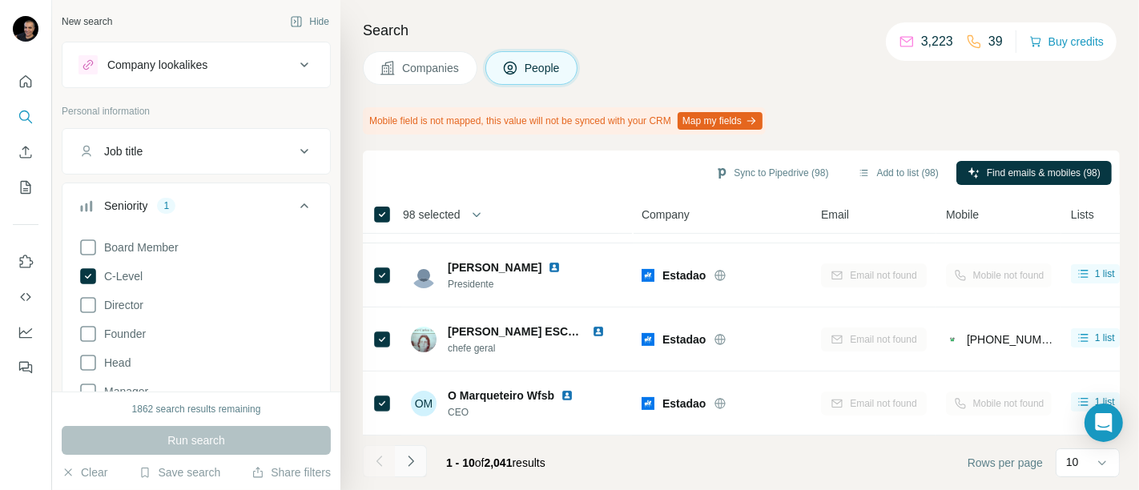
click at [411, 463] on icon "Navigate to next page" at bounding box center [411, 461] width 6 height 10
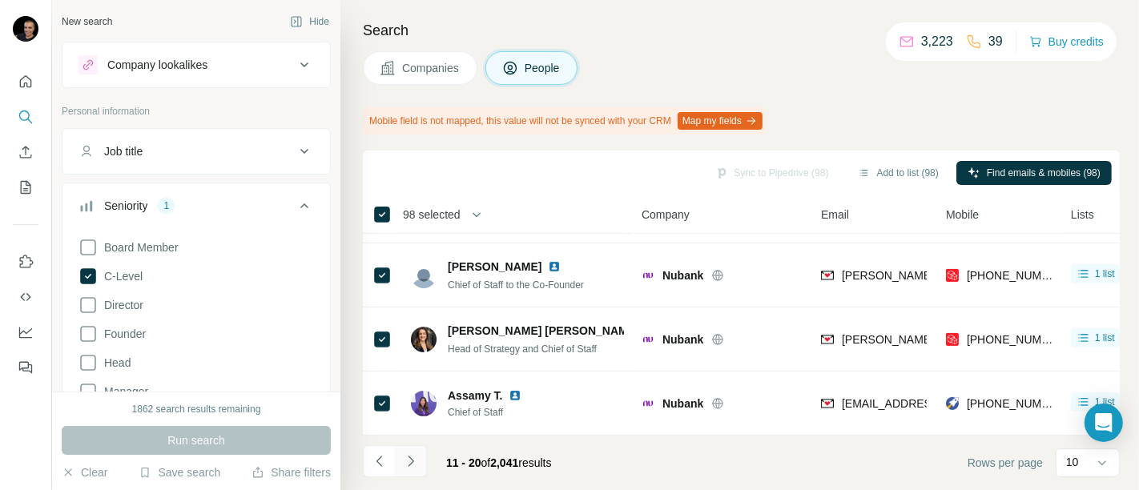
click at [411, 463] on icon "Navigate to next page" at bounding box center [411, 461] width 6 height 10
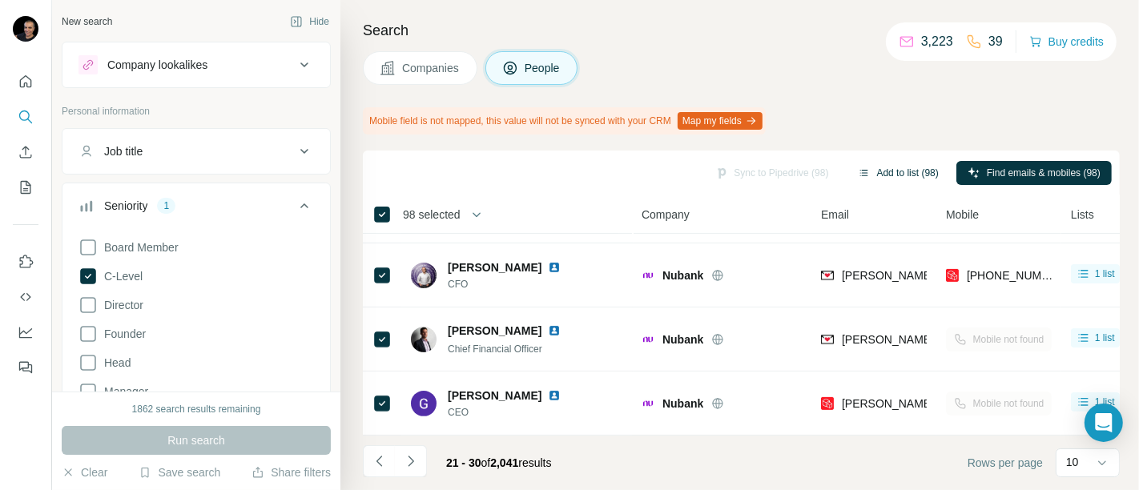
click at [877, 167] on button "Add to list (98)" at bounding box center [898, 173] width 103 height 24
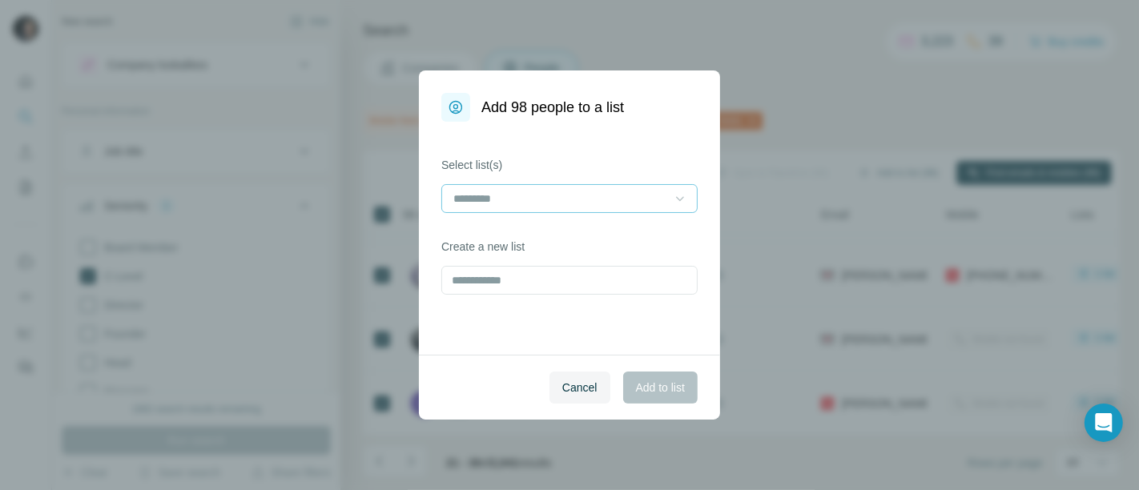
click at [676, 193] on icon at bounding box center [680, 199] width 16 height 16
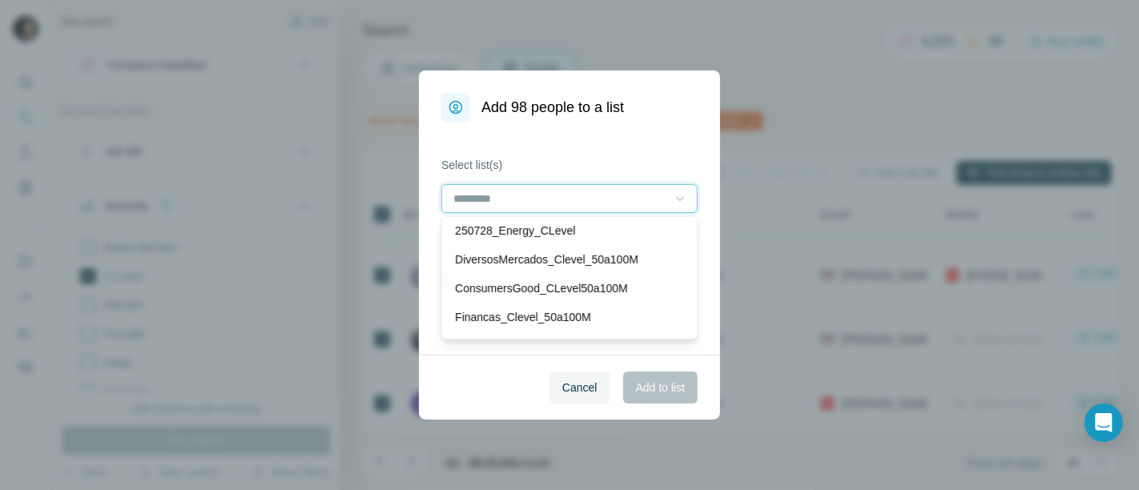
scroll to position [0, 0]
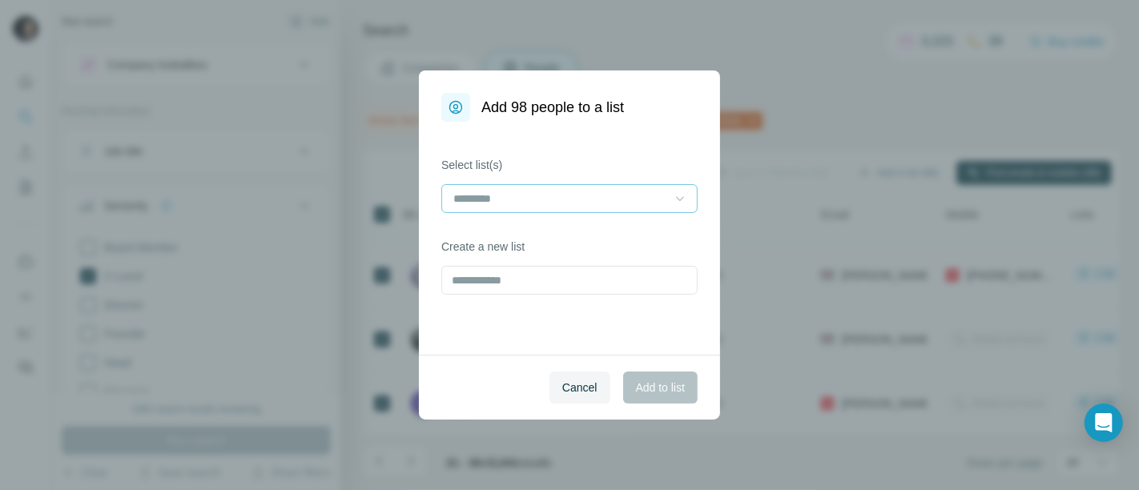
click at [665, 167] on label "Select list(s)" at bounding box center [569, 165] width 256 height 16
click at [519, 274] on input "text" at bounding box center [569, 280] width 256 height 29
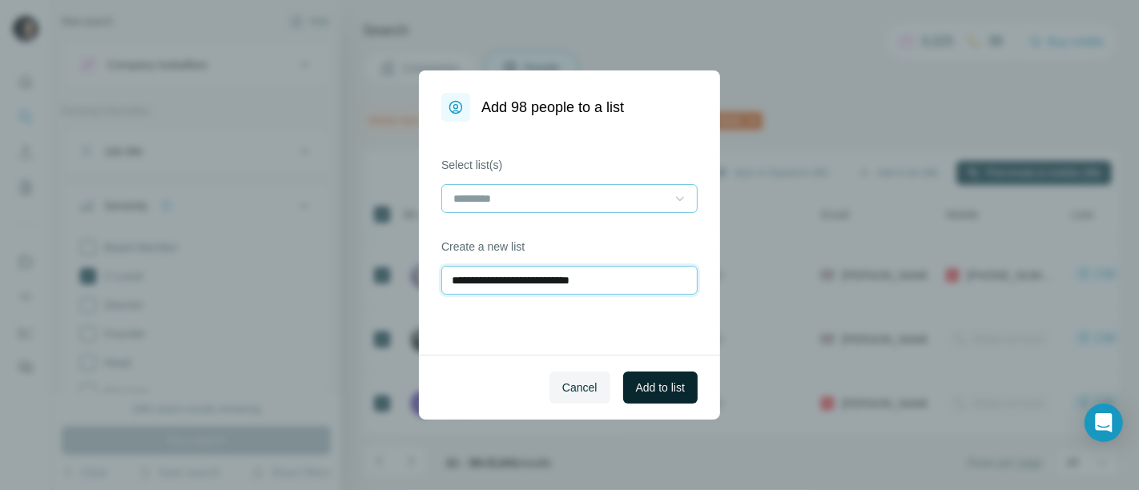
type input "**********"
click at [661, 390] on span "Add to list" at bounding box center [660, 388] width 49 height 16
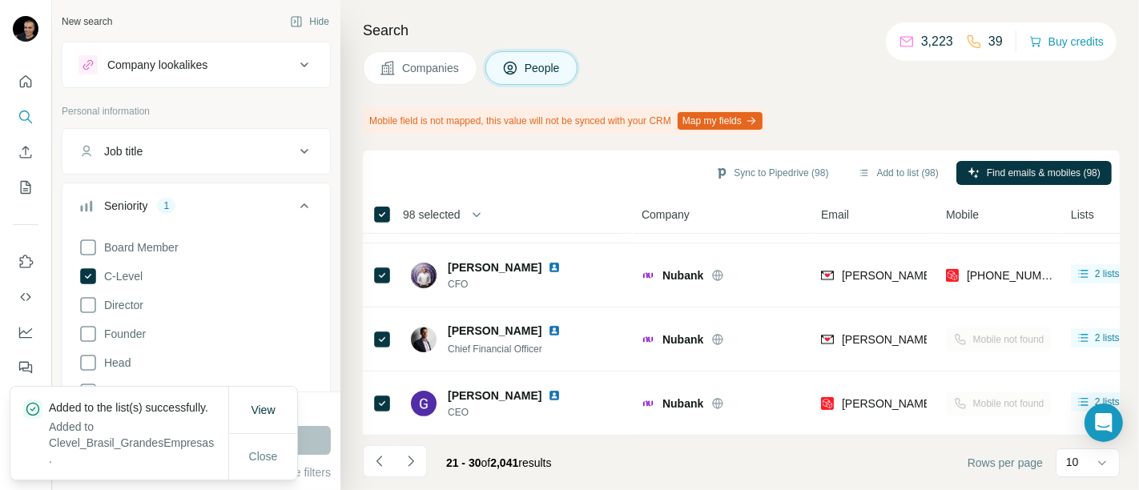
click at [268, 387] on div "View Close" at bounding box center [262, 433] width 69 height 93
click at [263, 404] on span "View" at bounding box center [263, 410] width 24 height 13
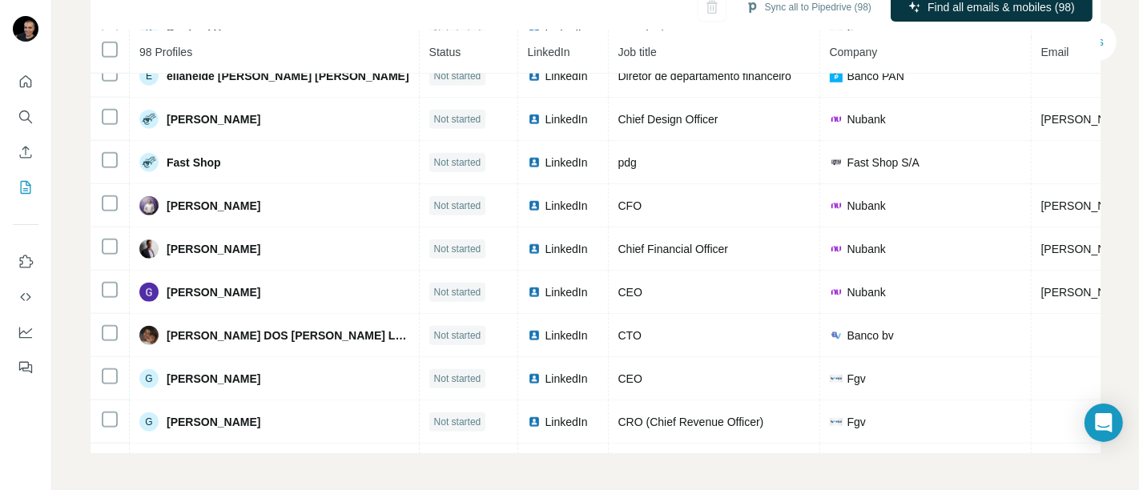
scroll to position [1191, 0]
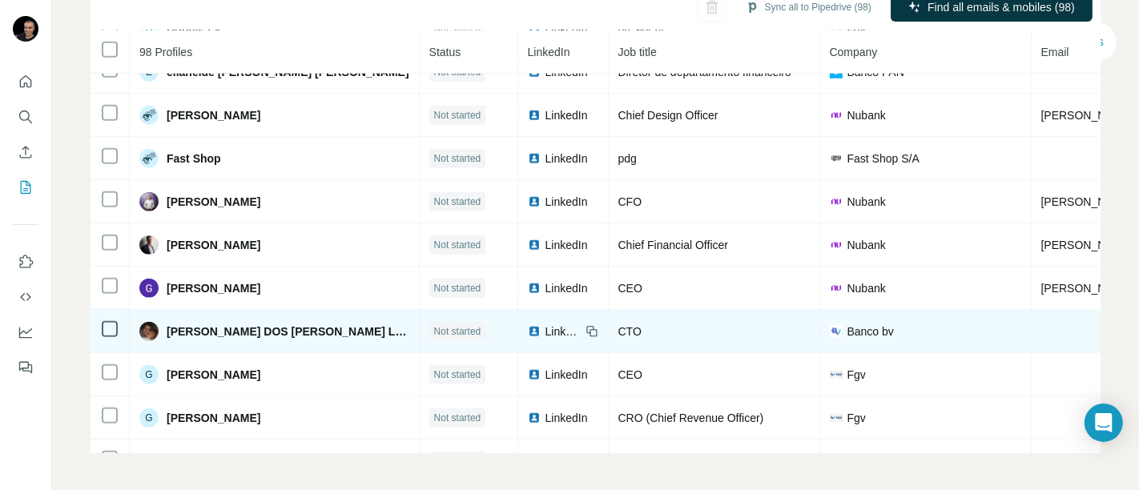
click at [820, 340] on td "Banco bv" at bounding box center [925, 331] width 211 height 43
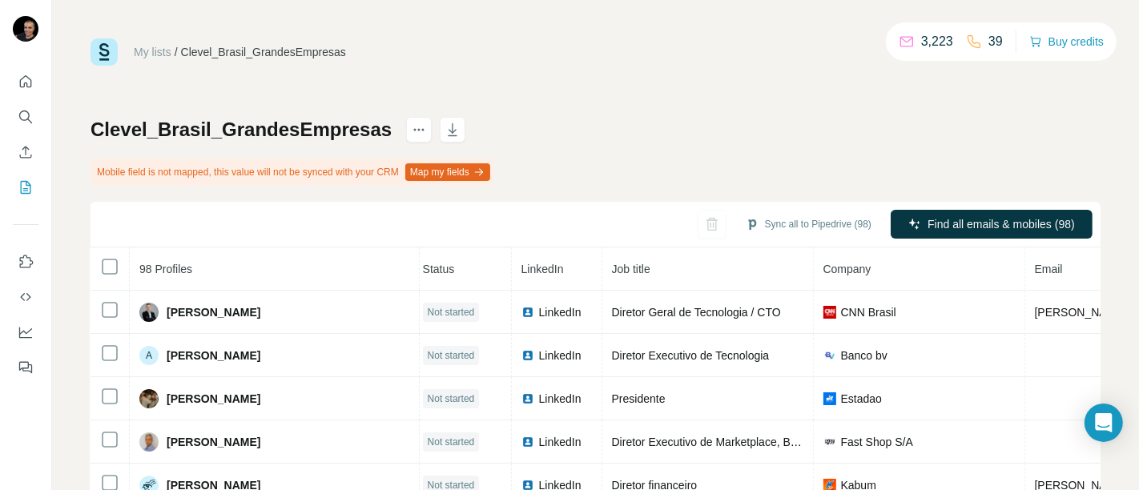
scroll to position [0, 0]
